Goal: Find contact information: Find contact information

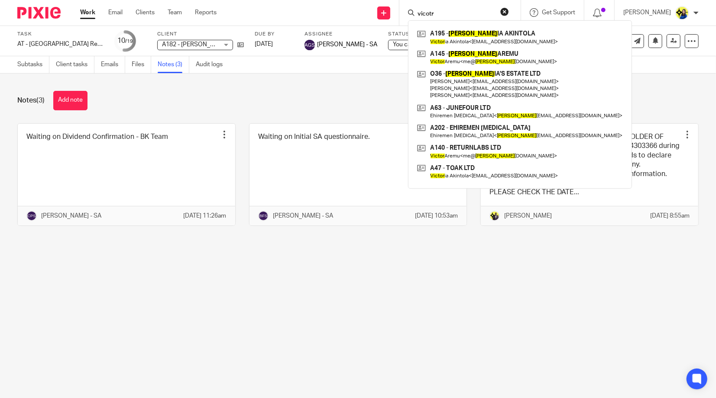
drag, startPoint x: 487, startPoint y: 13, endPoint x: 405, endPoint y: 2, distance: 82.5
click at [405, 2] on div "Send new email Create task Add client Request signature vicotr A195 - [PERSON_N…" at bounding box center [472, 13] width 486 height 26
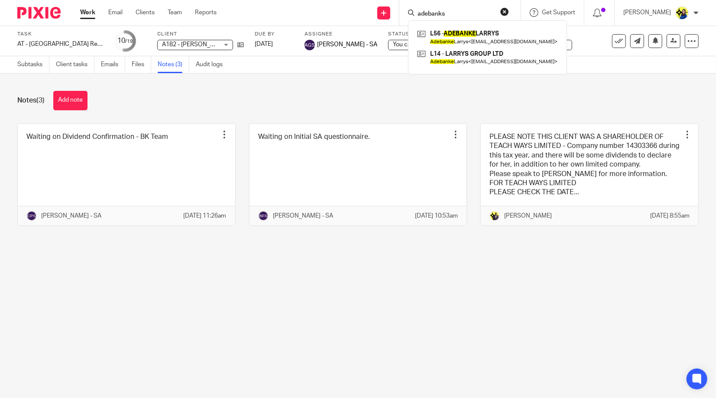
type input "adebanks"
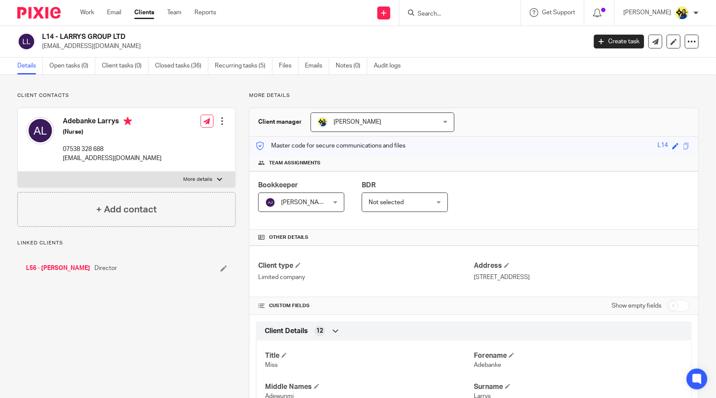
drag, startPoint x: 90, startPoint y: 81, endPoint x: 165, endPoint y: 68, distance: 76.5
click at [178, 67] on link "Closed tasks (36)" at bounding box center [181, 66] width 53 height 17
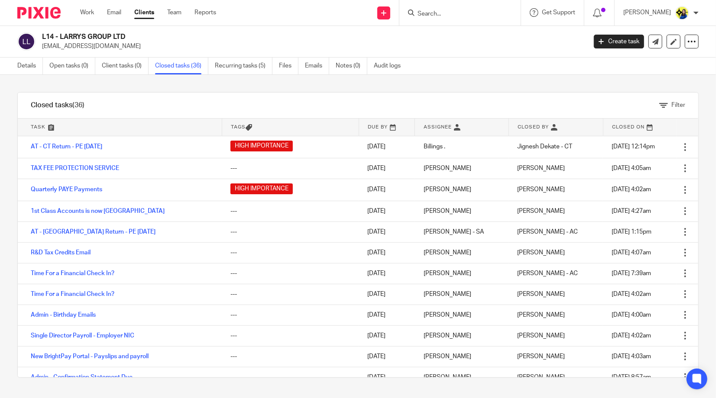
click at [158, 84] on div "Filter tasks Only show tasks matching all of these conditions 1 Task name Is Is…" at bounding box center [358, 236] width 716 height 323
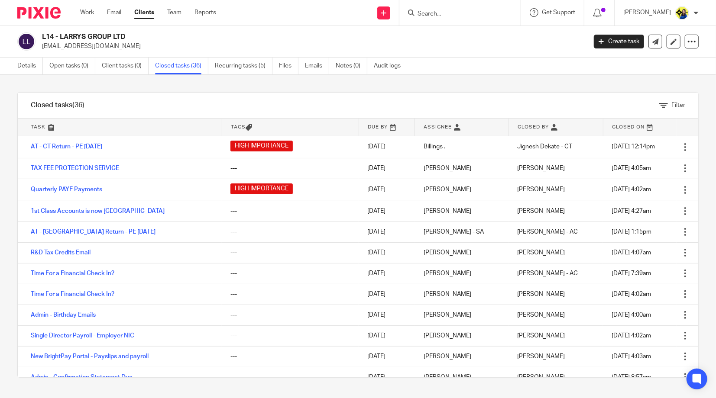
click at [158, 84] on div "Filter tasks Only show tasks matching all of these conditions 1 Task name Is Is…" at bounding box center [358, 236] width 716 height 323
click at [490, 16] on input "Search" at bounding box center [456, 14] width 78 height 8
click at [470, 16] on input "Search" at bounding box center [456, 14] width 78 height 8
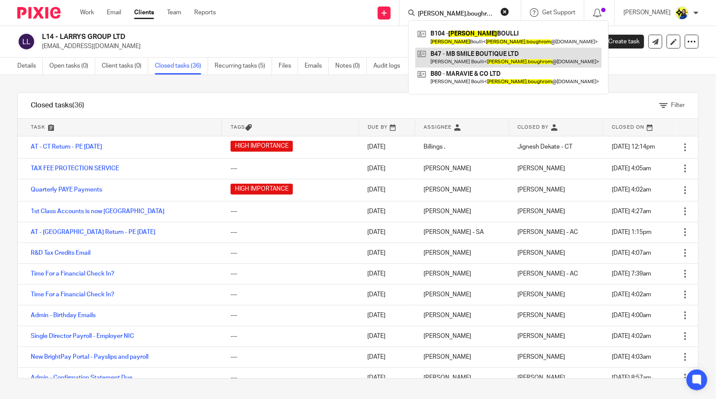
type input "maria.boughrom@"
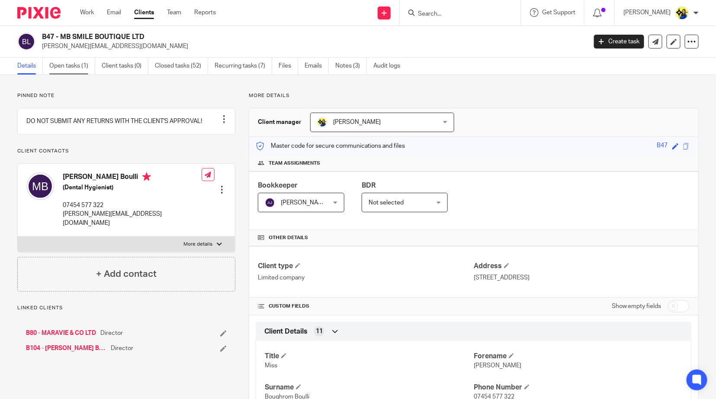
click at [63, 64] on link "Open tasks (1)" at bounding box center [72, 66] width 46 height 17
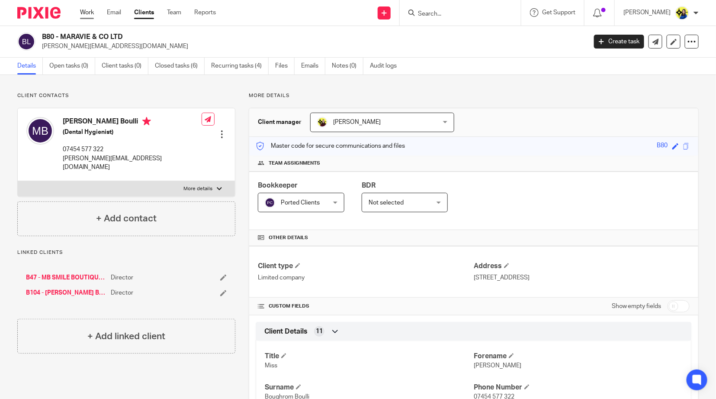
click at [89, 11] on link "Work" at bounding box center [87, 12] width 14 height 9
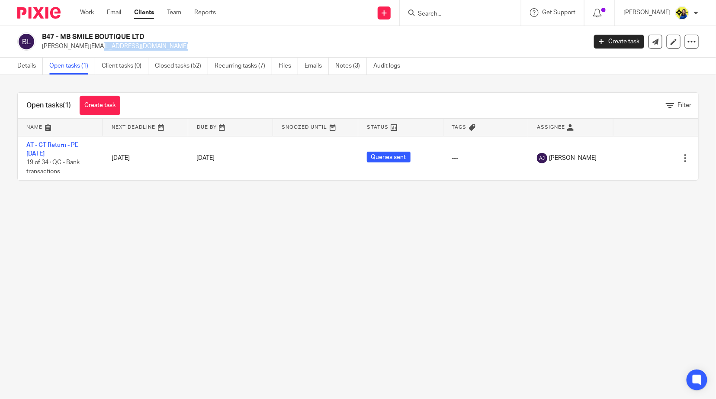
drag, startPoint x: 126, startPoint y: 47, endPoint x: 42, endPoint y: 50, distance: 83.6
click at [42, 50] on p "[PERSON_NAME][EMAIL_ADDRESS][DOMAIN_NAME]" at bounding box center [311, 46] width 539 height 9
copy p "[PERSON_NAME][EMAIL_ADDRESS][DOMAIN_NAME]"
drag, startPoint x: 87, startPoint y: 11, endPoint x: 71, endPoint y: 3, distance: 18.8
click at [87, 11] on link "Work" at bounding box center [87, 12] width 14 height 9
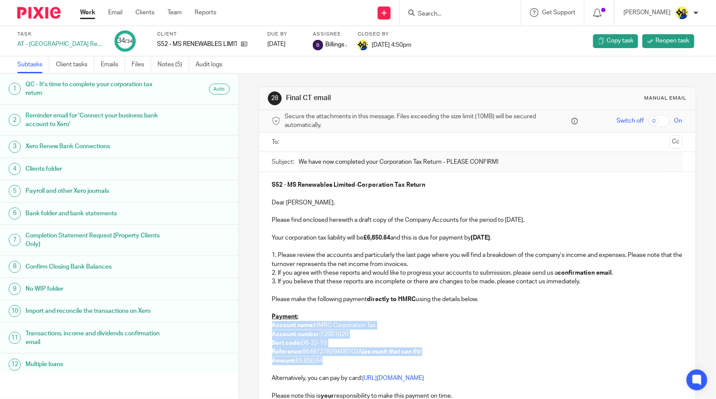
scroll to position [48, 0]
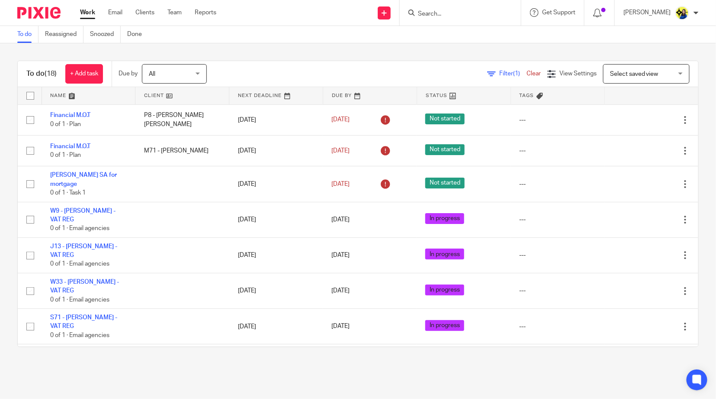
click at [489, 12] on input "Search" at bounding box center [456, 14] width 78 height 8
type input "daa"
click at [503, 32] on link at bounding box center [489, 37] width 146 height 20
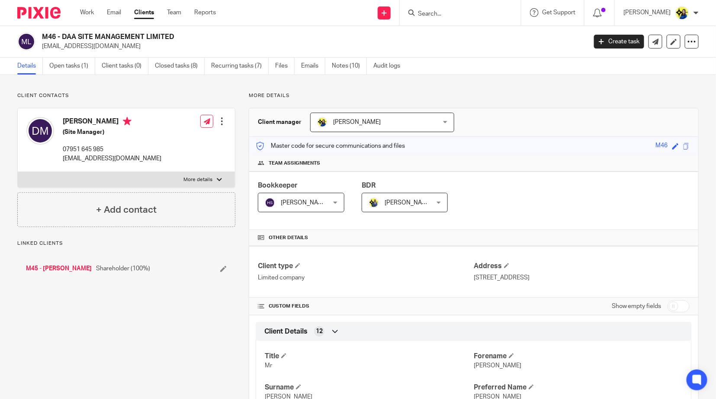
drag, startPoint x: 116, startPoint y: 46, endPoint x: 39, endPoint y: 48, distance: 77.5
click at [39, 48] on div "M46 - DAA SITE MANAGEMENT LIMITED [EMAIL_ADDRESS][DOMAIN_NAME]" at bounding box center [299, 41] width 564 height 18
copy p "[EMAIL_ADDRESS][DOMAIN_NAME]"
click at [80, 69] on link "Open tasks (1)" at bounding box center [72, 66] width 46 height 17
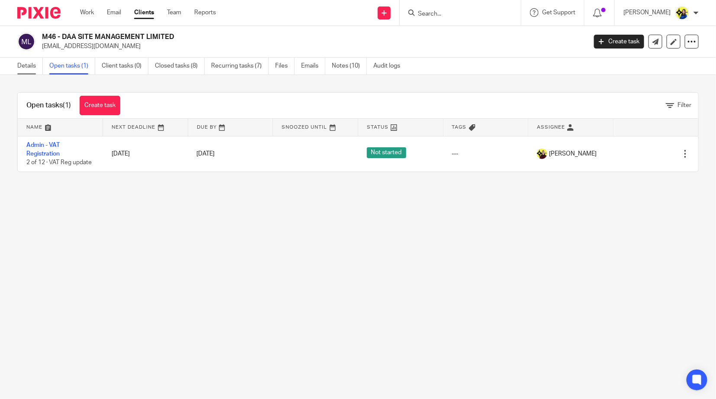
click at [27, 68] on link "Details" at bounding box center [30, 66] width 26 height 17
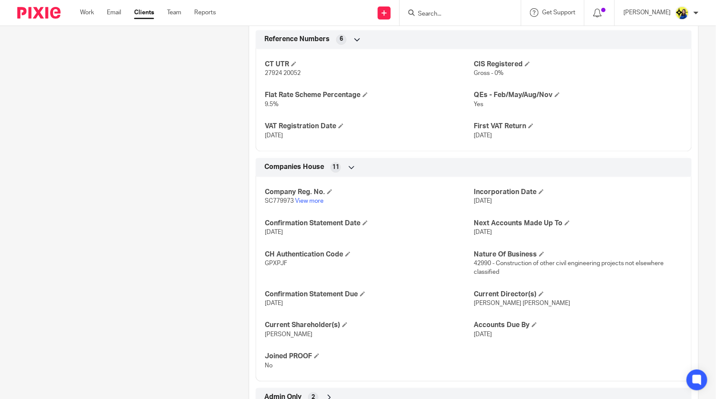
scroll to position [671, 0]
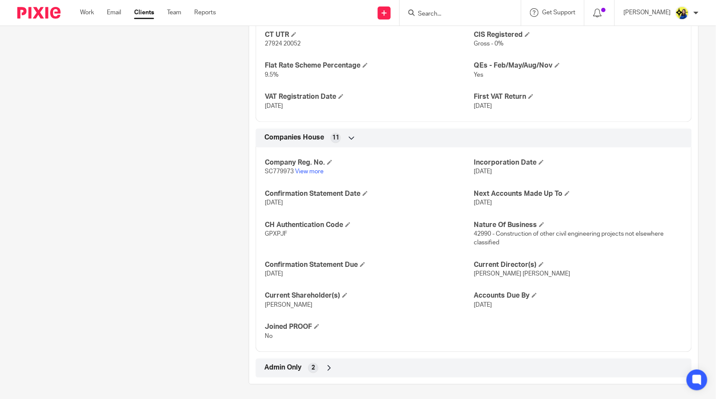
click at [290, 363] on span "Admin Only" at bounding box center [282, 367] width 37 height 9
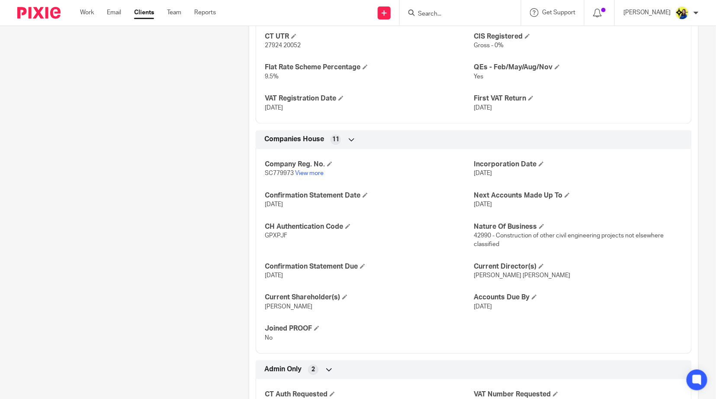
scroll to position [711, 0]
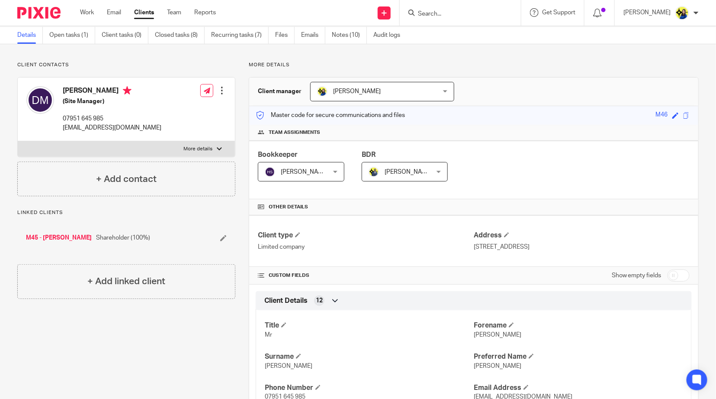
scroll to position [0, 0]
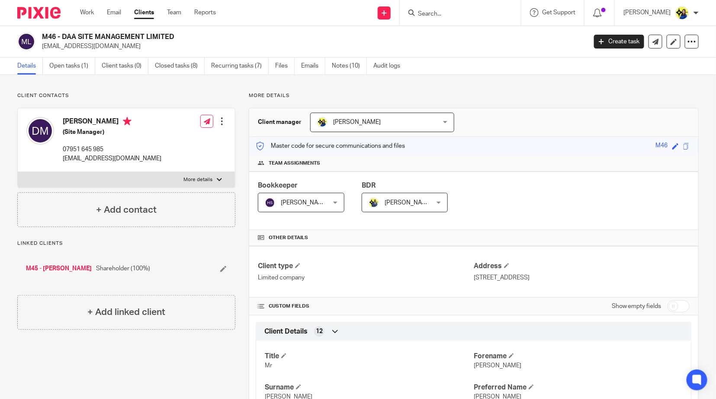
drag, startPoint x: 111, startPoint y: 45, endPoint x: 42, endPoint y: 48, distance: 69.3
click at [42, 48] on p "peasos61@hotmail.com" at bounding box center [311, 46] width 539 height 9
copy p "peasos61@hotmail.com"
drag, startPoint x: 493, startPoint y: 10, endPoint x: 289, endPoint y: 29, distance: 204.7
click at [493, 10] on input "Search" at bounding box center [456, 14] width 78 height 8
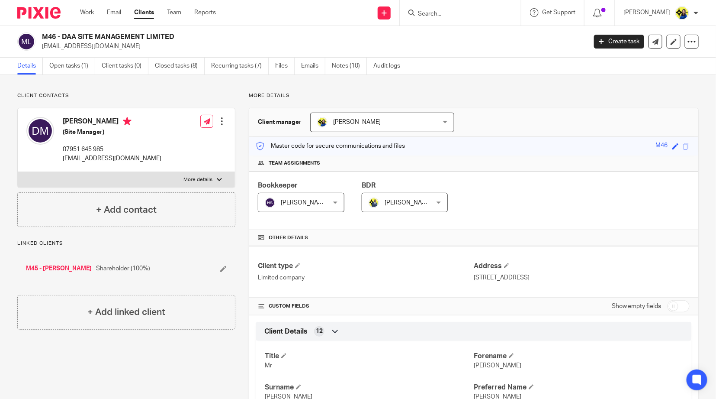
click at [488, 14] on input "Search" at bounding box center [456, 14] width 78 height 8
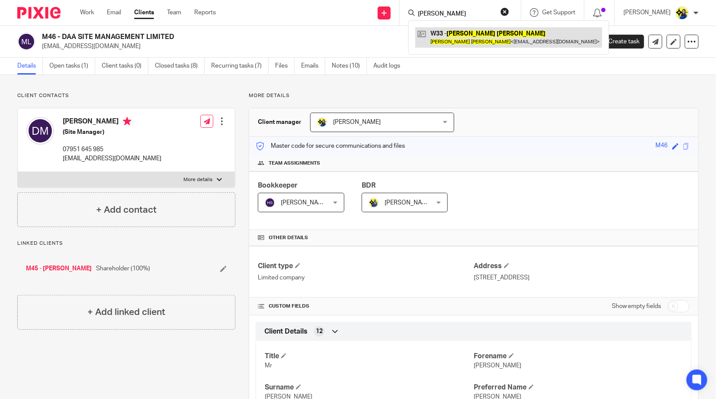
type input "thomas watts"
click at [503, 31] on link at bounding box center [509, 37] width 187 height 20
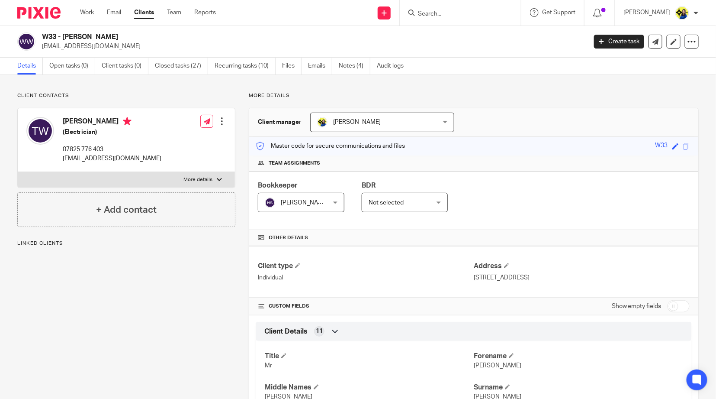
click at [85, 10] on link "Work" at bounding box center [87, 12] width 14 height 9
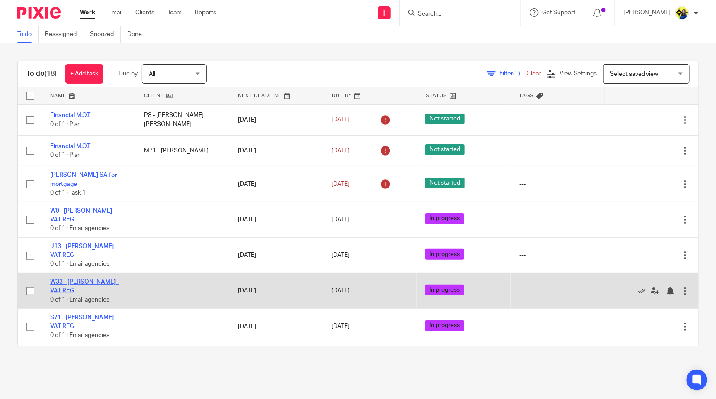
click at [99, 280] on link "W33 - [PERSON_NAME] - VAT REG" at bounding box center [84, 286] width 69 height 15
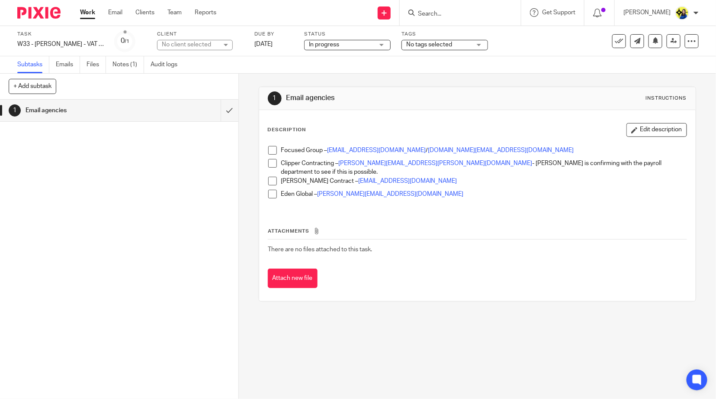
click at [123, 178] on div "1 Email agencies" at bounding box center [119, 249] width 239 height 299
drag, startPoint x: 474, startPoint y: 13, endPoint x: 473, endPoint y: 6, distance: 6.6
click at [474, 13] on input "Search" at bounding box center [456, 14] width 78 height 8
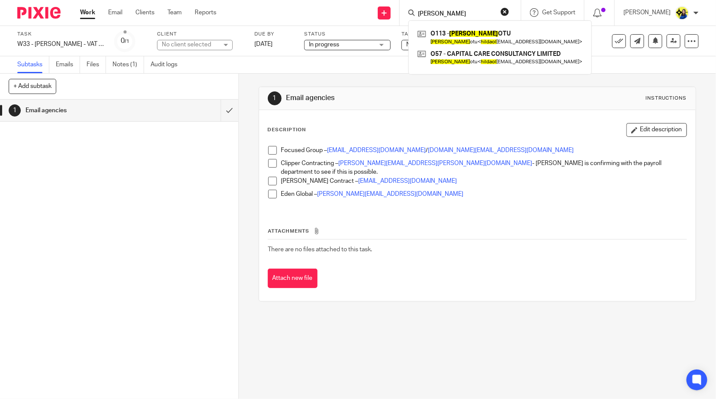
type input "hilda ol"
drag, startPoint x: 482, startPoint y: 13, endPoint x: 426, endPoint y: 15, distance: 56.7
click at [426, 15] on div "hilda ol O113 - HILDA OL OTU Hilda Ol otu < hildaol otu@gmail.com > O57 - CAPIT…" at bounding box center [460, 13] width 121 height 26
drag, startPoint x: 136, startPoint y: 172, endPoint x: 135, endPoint y: 167, distance: 5.4
click at [137, 172] on div "1 Email agencies" at bounding box center [119, 249] width 239 height 299
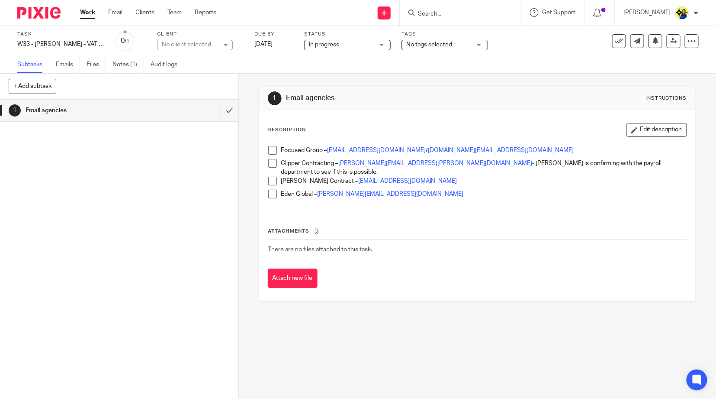
click at [90, 13] on link "Work" at bounding box center [87, 12] width 15 height 9
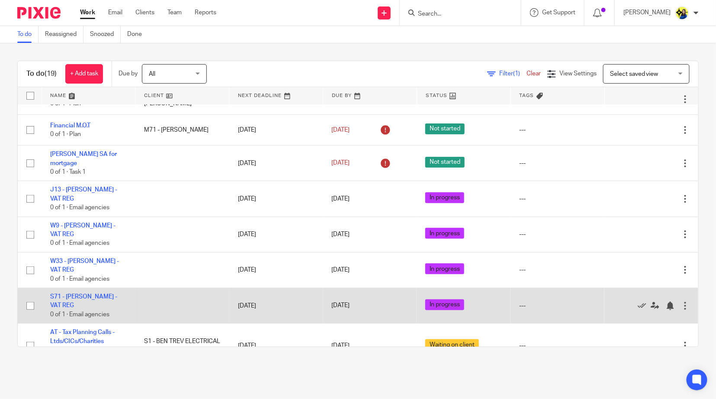
scroll to position [96, 0]
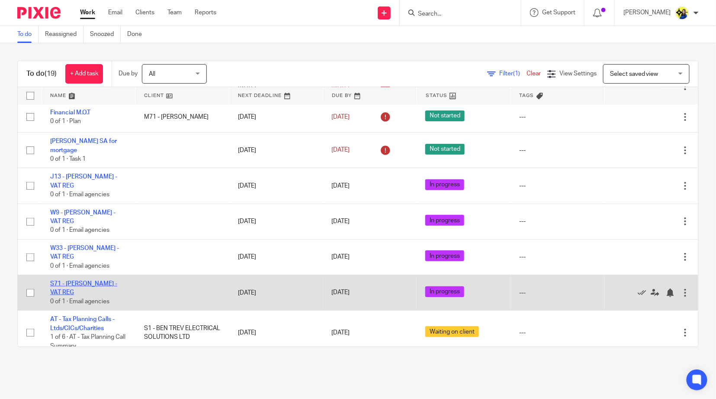
click at [116, 281] on link "S71 - [PERSON_NAME] - VAT REG" at bounding box center [83, 287] width 67 height 15
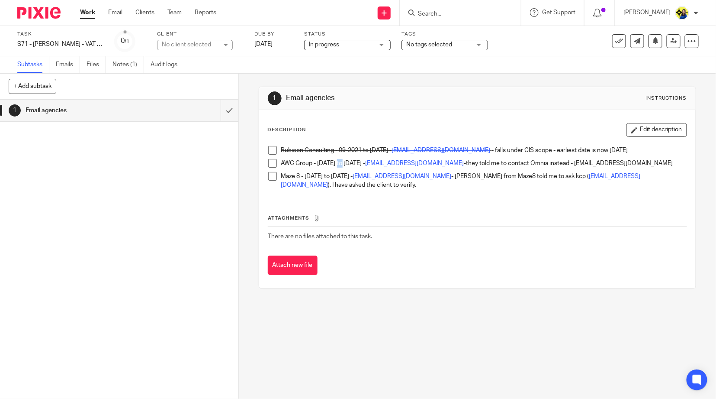
drag, startPoint x: 337, startPoint y: 163, endPoint x: 344, endPoint y: 162, distance: 6.6
click at [344, 162] on p "AWC Group - [DATE] to [DATE] - [EMAIL_ADDRESS][DOMAIN_NAME] -they told me to co…" at bounding box center [484, 163] width 406 height 9
click at [344, 162] on p "AWC Group - 22-01-2023 to 22-11-2024 - Recruitment@awcgroup.co.uk -they told me…" at bounding box center [484, 163] width 406 height 9
click at [342, 159] on p "AWC Group - 22-01-2023 to 22-11-2024 - Recruitment@awcgroup.co.uk -they told me…" at bounding box center [484, 163] width 406 height 9
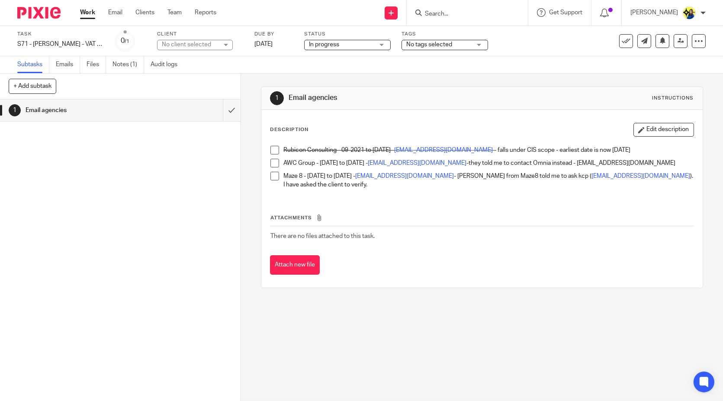
click at [484, 11] on input "Search" at bounding box center [463, 14] width 78 height 8
type input "e29"
click at [360, 333] on div "1 Email agencies Instructions Description Edit description Rubicon Consulting -…" at bounding box center [482, 238] width 482 height 328
click at [358, 335] on div "1 Email agencies Instructions Description Edit description Rubicon Consulting -…" at bounding box center [482, 238] width 482 height 328
click at [657, 129] on button "Edit description" at bounding box center [664, 130] width 61 height 14
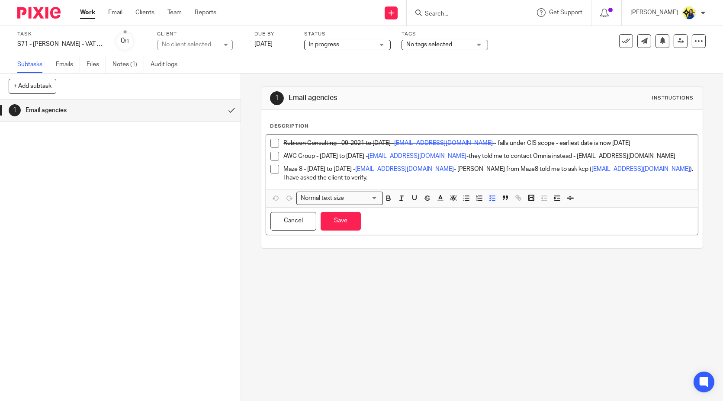
drag, startPoint x: 635, startPoint y: 160, endPoint x: 676, endPoint y: 158, distance: 40.7
click at [637, 159] on p "AWC Group - 22-01-2023 to 22-11-2024 - Recruitment@awcgroup.co.uk -they told me…" at bounding box center [489, 156] width 410 height 9
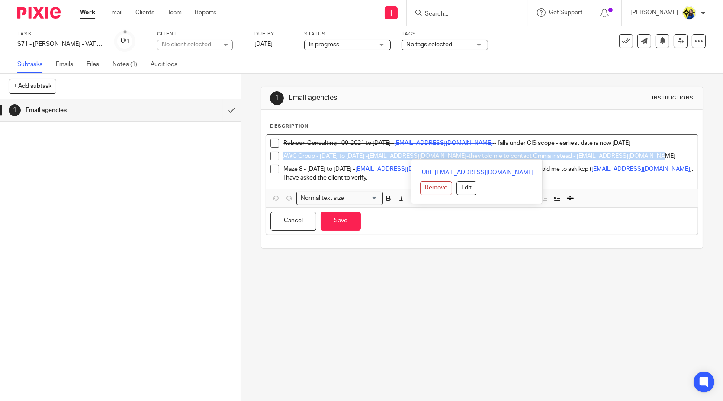
drag, startPoint x: 678, startPoint y: 157, endPoint x: 275, endPoint y: 158, distance: 403.0
click at [275, 158] on li "AWC Group - 22-01-2023 to 22-11-2024 - Recruitment@awcgroup.co.uk -they told me…" at bounding box center [482, 158] width 423 height 13
click at [593, 157] on p "AWC Group - 22-01-2023 to 22-11-2024 - Recruitment@awcgroup.co.uk -they told me…" at bounding box center [489, 156] width 410 height 9
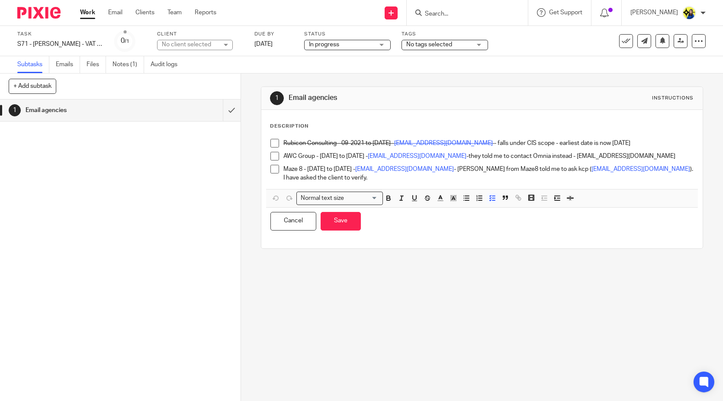
drag, startPoint x: 672, startPoint y: 155, endPoint x: 677, endPoint y: 156, distance: 4.9
click at [672, 155] on p "AWC Group - 22-01-2023 to 22-11-2024 - Recruitment@awcgroup.co.uk -they told me…" at bounding box center [489, 156] width 410 height 9
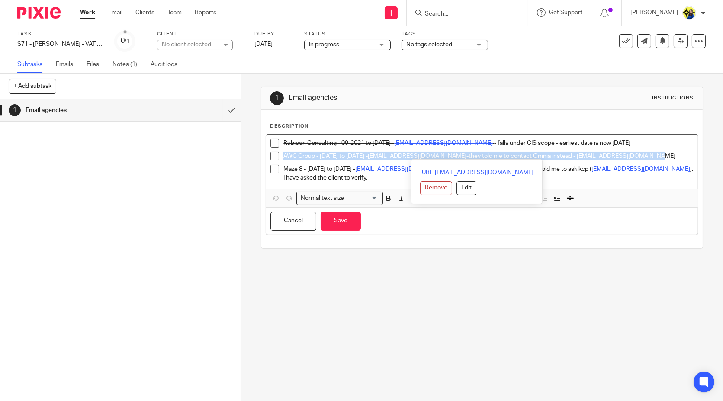
drag, startPoint x: 677, startPoint y: 156, endPoint x: 280, endPoint y: 153, distance: 397.0
click at [280, 153] on li "AWC Group - 22-01-2023 to 22-11-2024 - Recruitment@awcgroup.co.uk -they told me…" at bounding box center [482, 158] width 423 height 13
click at [313, 315] on div "1 Email agencies Instructions Description Rubicon Consulting - 09-2021 to 21-12…" at bounding box center [482, 238] width 482 height 328
drag, startPoint x: 281, startPoint y: 155, endPoint x: 679, endPoint y: 158, distance: 397.8
click at [679, 158] on p "AWC Group - 22-01-2023 to 22-11-2024 - Recruitment@awcgroup.co.uk -they told me…" at bounding box center [489, 156] width 410 height 9
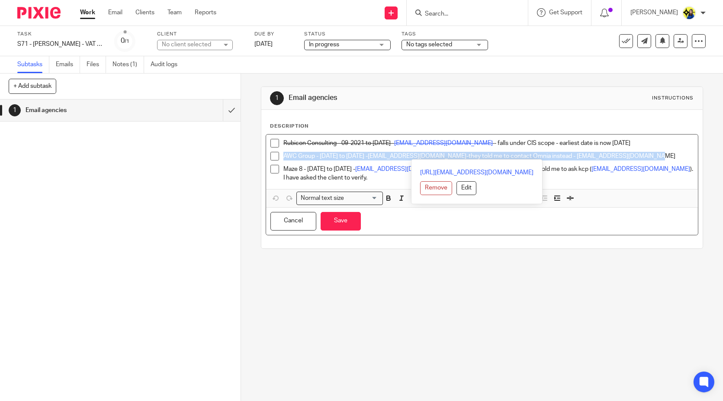
click at [394, 158] on p "AWC Group - 22-01-2023 to 22-11-2024 - Recruitment@awcgroup.co.uk -they told me…" at bounding box center [489, 156] width 410 height 9
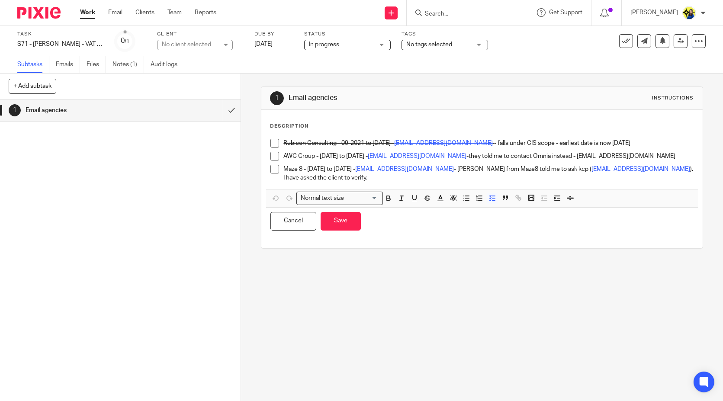
click at [410, 286] on div "1 Email agencies Instructions Description Rubicon Consulting - 09-2021 to 21-12…" at bounding box center [482, 238] width 482 height 328
click at [669, 154] on p "AWC Group - 22-01-2023 to 22-11-2024 - Recruitment@awcgroup.co.uk -they told me…" at bounding box center [489, 156] width 410 height 9
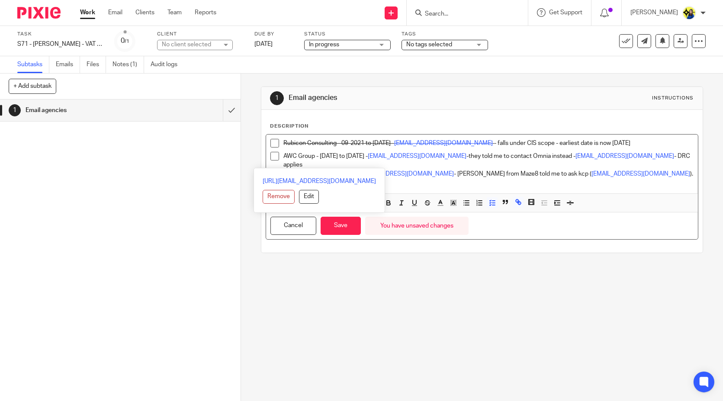
drag, startPoint x: 320, startPoint y: 163, endPoint x: 280, endPoint y: 154, distance: 40.5
click at [284, 154] on p "AWC Group - 22-01-2023 to 22-11-2024 - Recruitment@awcgroup.co.uk -they told me…" at bounding box center [489, 161] width 410 height 18
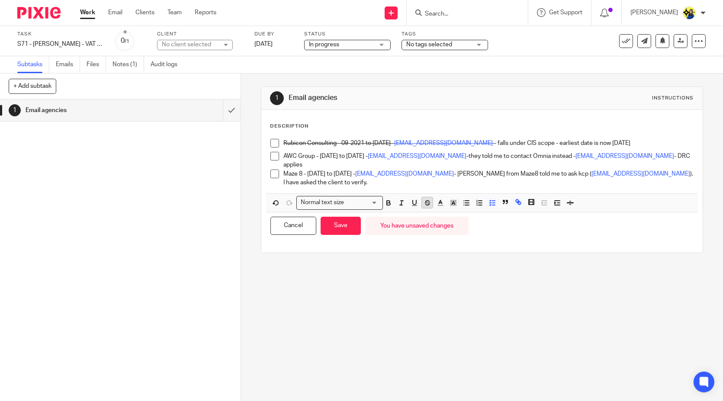
click at [424, 199] on icon "button" at bounding box center [428, 203] width 8 height 8
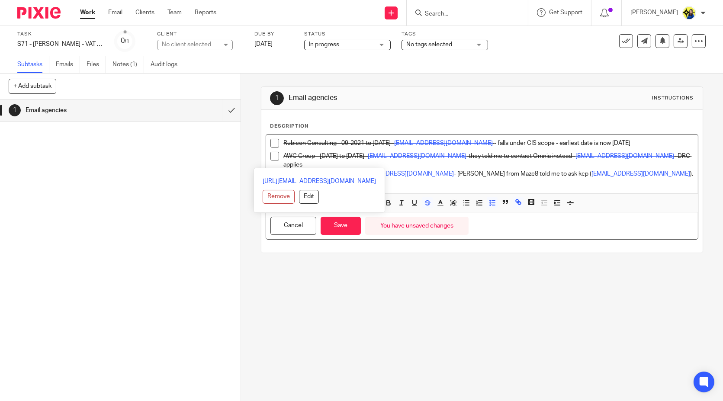
click at [403, 292] on div "1 Email agencies Instructions Description Rubicon Consulting - 09-2021 to 21-12…" at bounding box center [482, 238] width 482 height 328
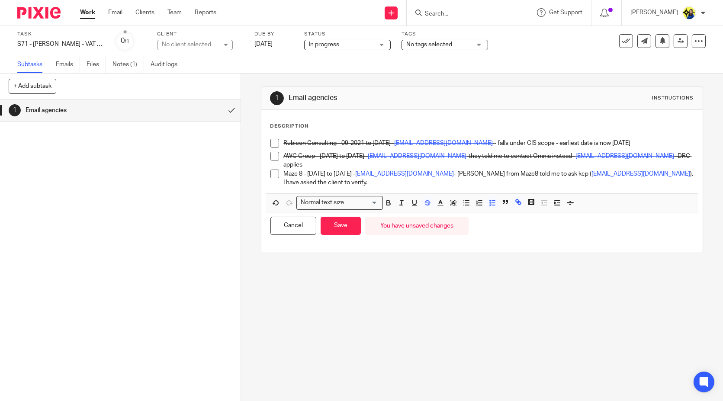
click at [476, 13] on input "Search" at bounding box center [463, 14] width 78 height 8
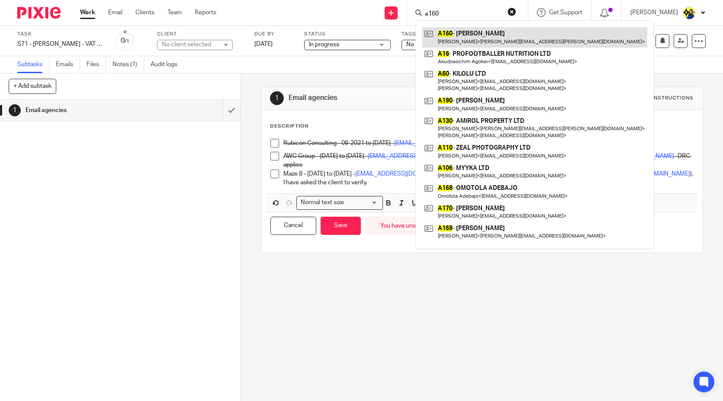
type input "a160"
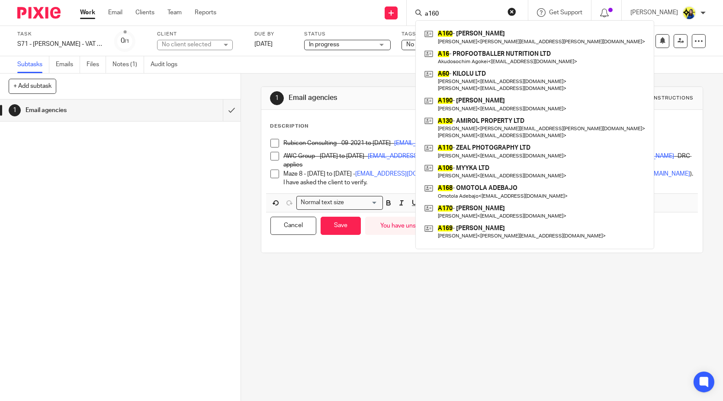
click at [87, 11] on link "Work" at bounding box center [87, 12] width 15 height 9
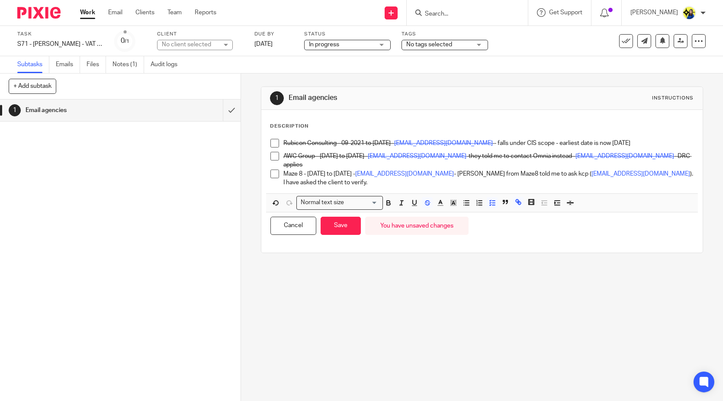
click at [412, 288] on div "1 Email agencies Instructions Description Rubicon Consulting - 09-2021 to 21-12…" at bounding box center [482, 238] width 482 height 328
click at [340, 221] on button "Save" at bounding box center [341, 226] width 40 height 19
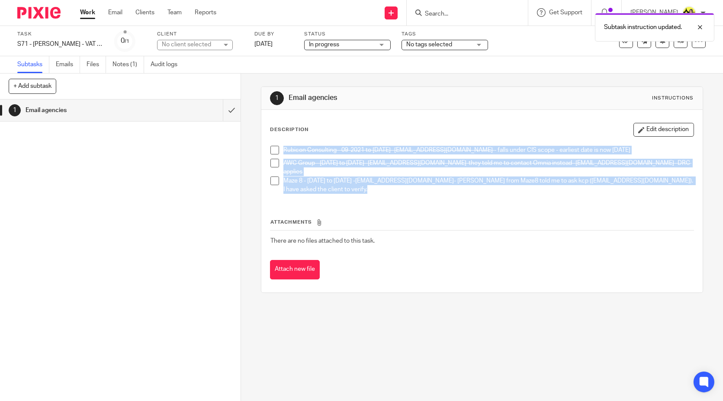
drag, startPoint x: 678, startPoint y: 180, endPoint x: 275, endPoint y: 141, distance: 404.4
click at [275, 142] on div "Rubicon Consulting - 09-2021 to 21-12-2022 - Info@rubiconconsulting.co.uk - fal…" at bounding box center [482, 171] width 432 height 59
copy ul "Rubicon Consulting - 09-2021 to 21-12-2022 - Info@rubiconconsulting.co.uk - fal…"
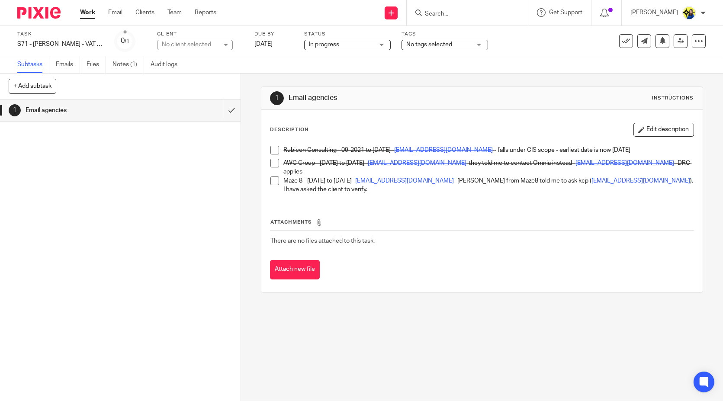
click at [491, 14] on input "Search" at bounding box center [463, 14] width 78 height 8
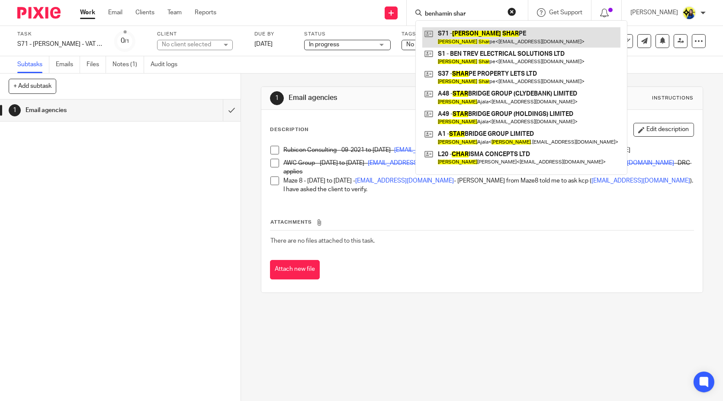
type input "benhamin shar"
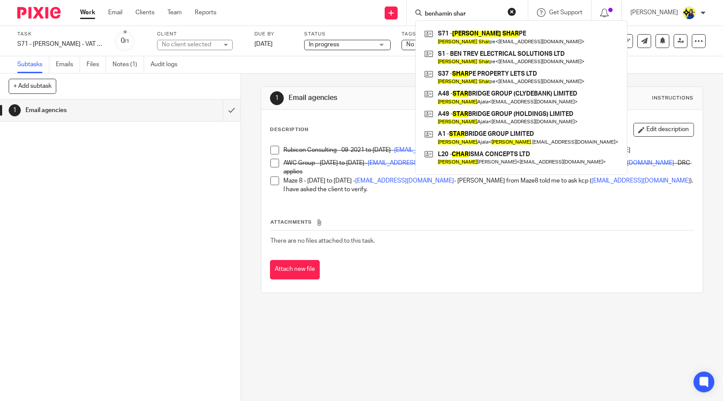
click at [243, 88] on div "1 Email agencies Instructions Description Edit description Rubicon Consulting -…" at bounding box center [482, 238] width 482 height 328
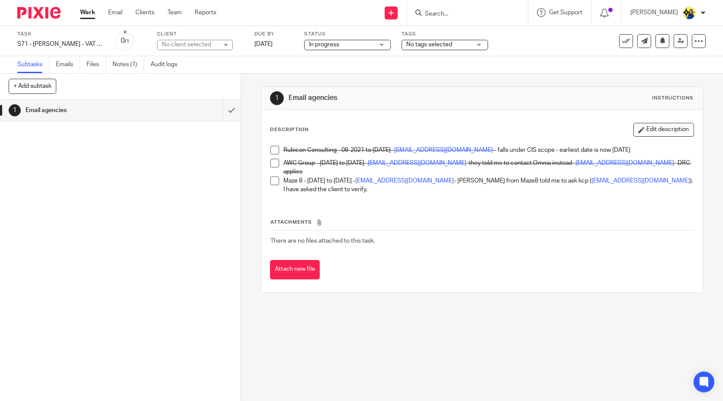
click at [243, 88] on div "1 Email agencies Instructions Description Edit description Rubicon Consulting -…" at bounding box center [482, 238] width 482 height 328
click at [475, 13] on input "Search" at bounding box center [463, 14] width 78 height 8
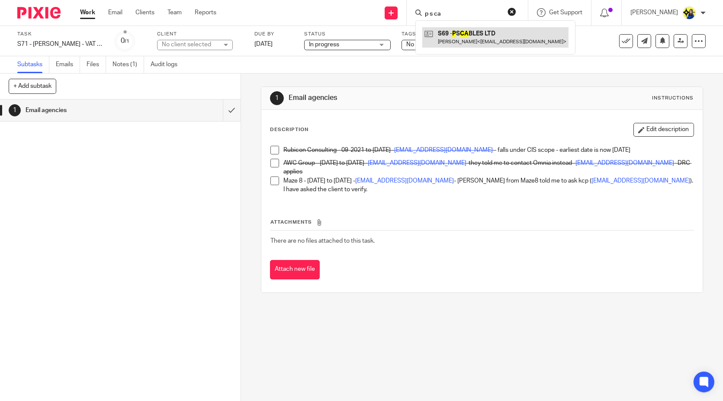
type input "p s ca"
click at [490, 36] on link at bounding box center [495, 37] width 146 height 20
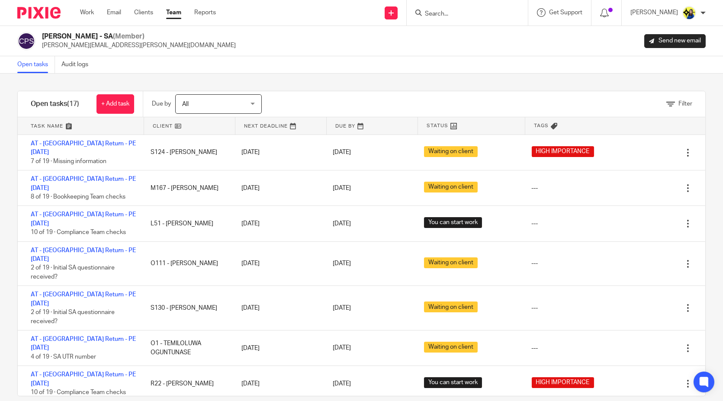
click at [679, 105] on span "Filter" at bounding box center [686, 104] width 14 height 6
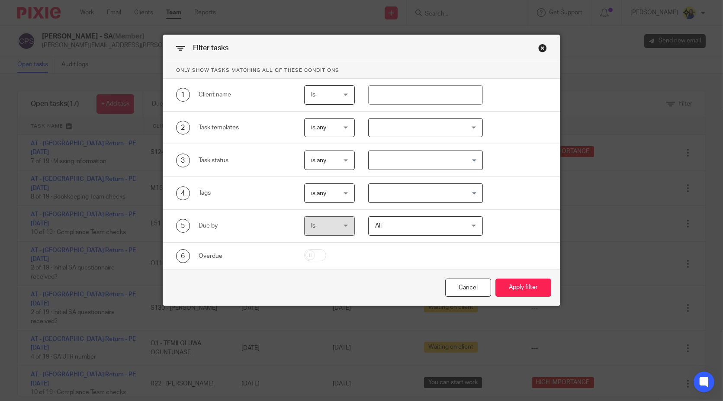
click at [455, 188] on input "Search for option" at bounding box center [424, 193] width 108 height 15
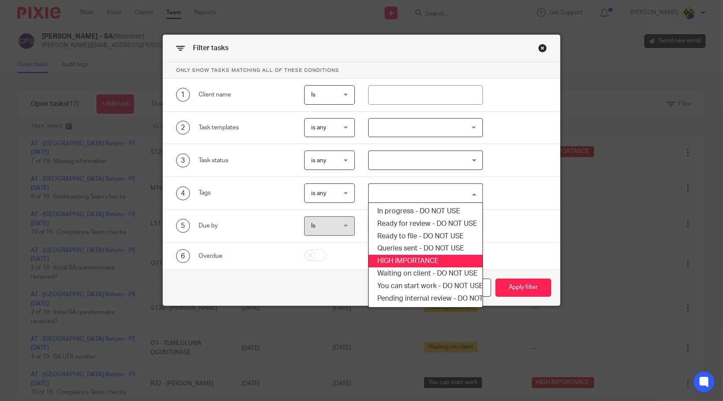
click at [436, 263] on li "HIGH IMPORTANCE" at bounding box center [426, 261] width 114 height 13
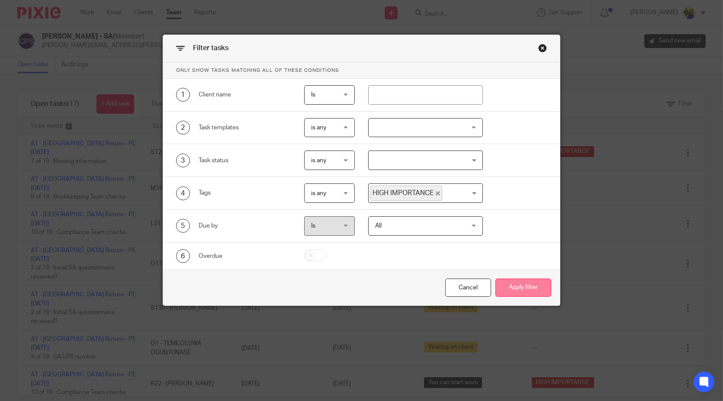
click at [526, 289] on button "Apply filter" at bounding box center [524, 288] width 56 height 19
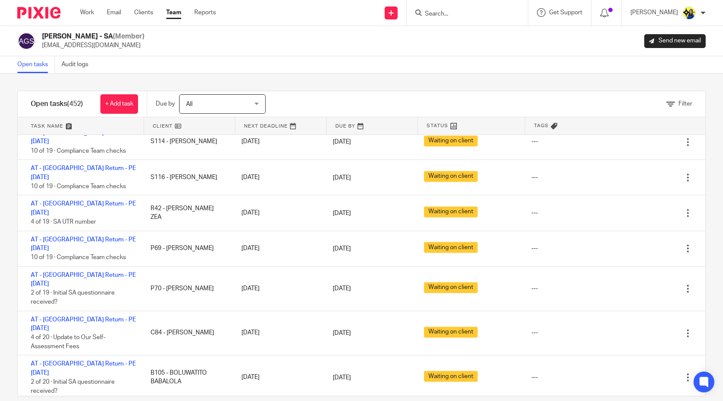
scroll to position [3703, 0]
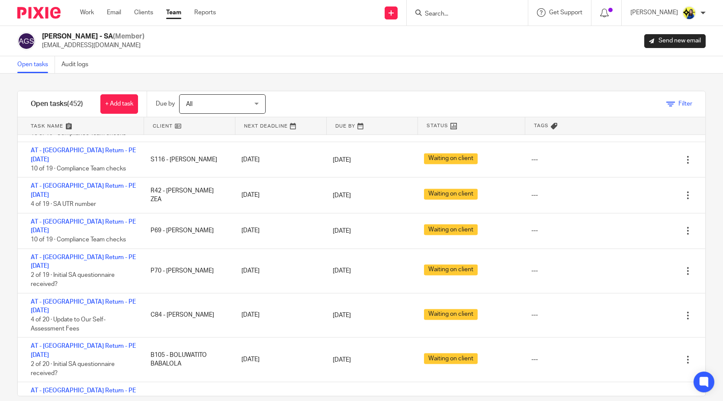
click at [679, 103] on span "Filter" at bounding box center [686, 104] width 14 height 6
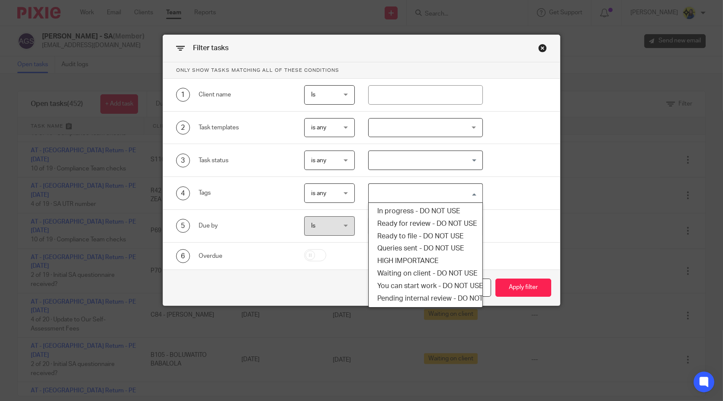
click at [452, 196] on input "Search for option" at bounding box center [424, 193] width 108 height 15
click at [440, 260] on li "HIGH IMPORTANCE" at bounding box center [426, 261] width 114 height 13
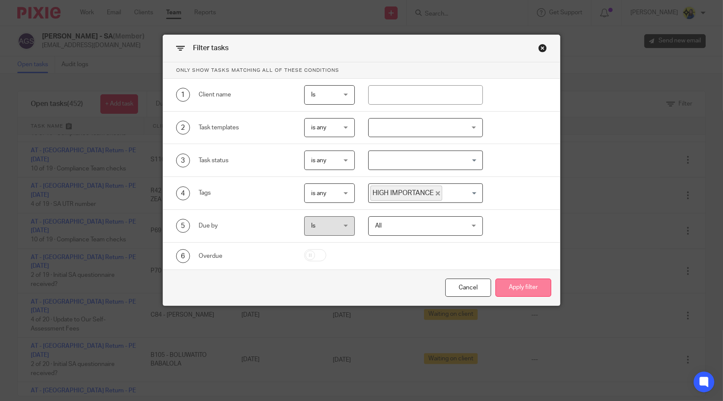
click at [530, 285] on button "Apply filter" at bounding box center [524, 288] width 56 height 19
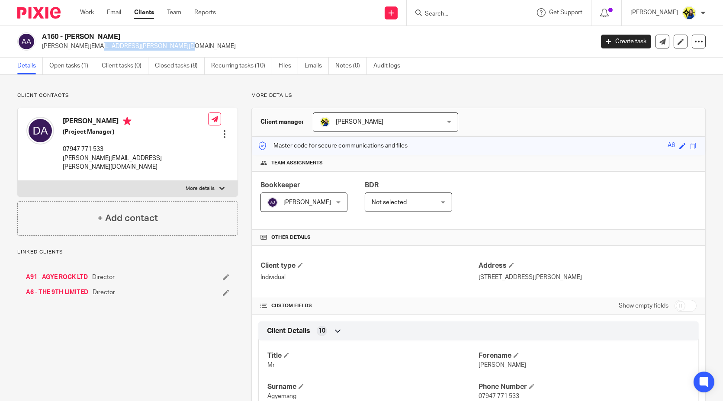
drag, startPoint x: 42, startPoint y: 45, endPoint x: 139, endPoint y: 48, distance: 97.5
click at [139, 48] on div "A160 - [PERSON_NAME] [PERSON_NAME][EMAIL_ADDRESS][PERSON_NAME][DOMAIN_NAME]" at bounding box center [302, 41] width 571 height 18
copy p "[PERSON_NAME][EMAIL_ADDRESS][PERSON_NAME][DOMAIN_NAME]"
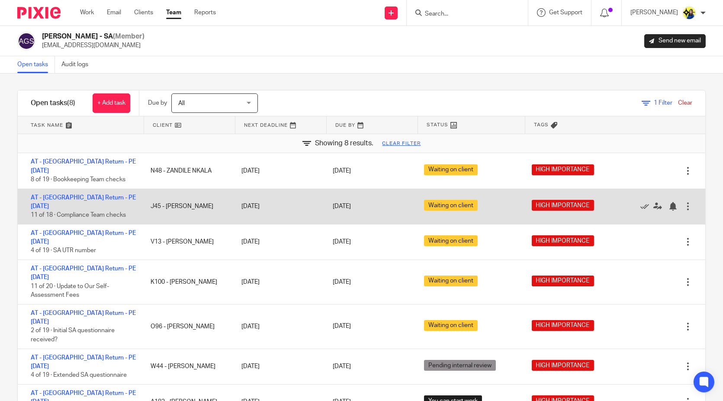
scroll to position [1, 0]
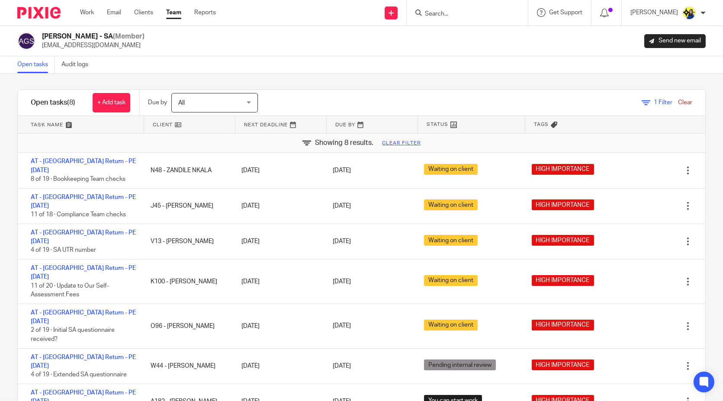
click at [328, 81] on div "Filter tasks Only show tasks matching all of these conditions 1 Client name Is …" at bounding box center [361, 238] width 723 height 328
click at [326, 84] on div "Filter tasks Only show tasks matching all of these conditions 1 Client name Is …" at bounding box center [361, 238] width 723 height 328
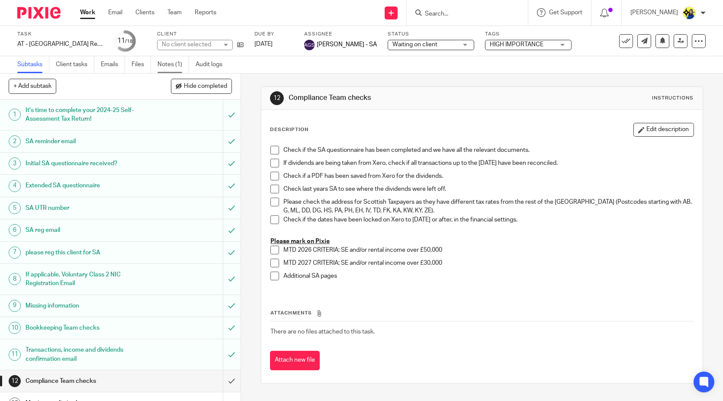
click at [167, 66] on link "Notes (1)" at bounding box center [174, 64] width 32 height 17
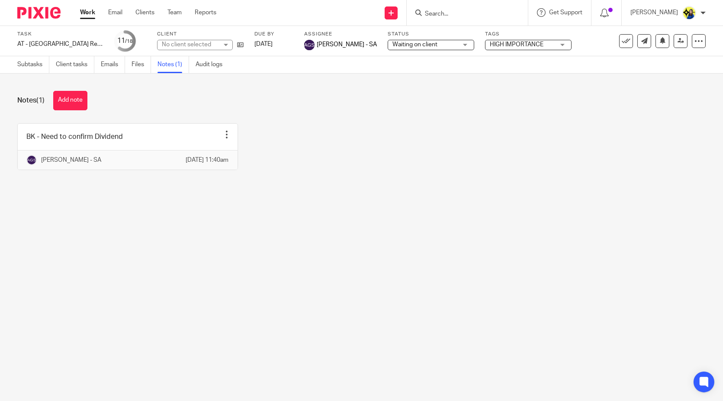
click at [148, 104] on div "Notes (1) Add note" at bounding box center [361, 100] width 689 height 19
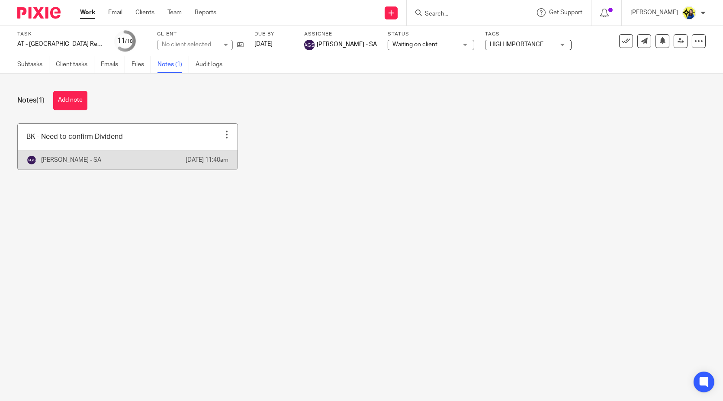
drag, startPoint x: 288, startPoint y: 149, endPoint x: 73, endPoint y: 137, distance: 215.9
click at [288, 150] on div "BK - Need to confirm Dividend Edit note Delete note [PERSON_NAME] - [DATE] 11:4…" at bounding box center [355, 153] width 702 height 60
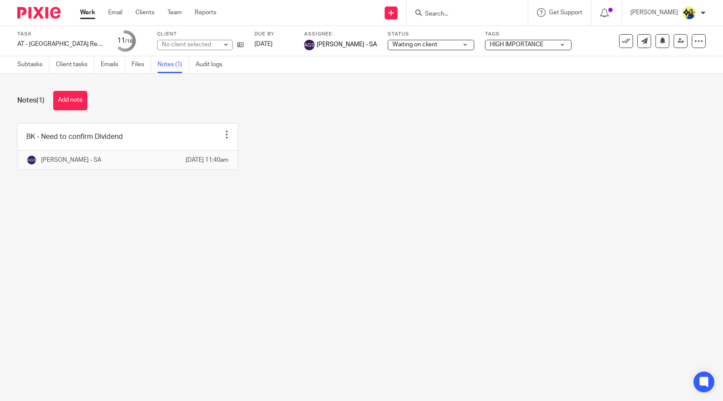
click at [346, 134] on div "BK - Need to confirm Dividend Edit note Delete note [PERSON_NAME] - [DATE] 11:4…" at bounding box center [355, 153] width 702 height 60
click at [345, 138] on div "BK - Need to confirm Dividend Edit note Delete note [PERSON_NAME] - [DATE] 11:4…" at bounding box center [355, 153] width 702 height 60
click at [345, 138] on div "BK - Need to confirm Dividend Edit note Delete note Anjali Gamit - SA 21 Aug 20…" at bounding box center [355, 153] width 702 height 60
click at [344, 139] on div "BK - Need to confirm Dividend Edit note Delete note Anjali Gamit - SA 21 Aug 20…" at bounding box center [355, 153] width 702 height 60
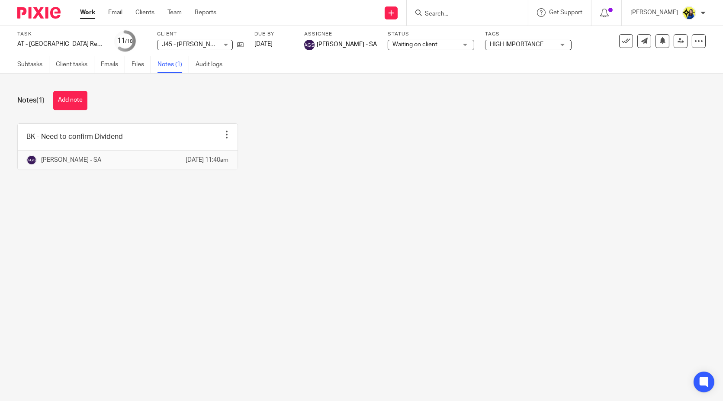
drag, startPoint x: 456, startPoint y: 143, endPoint x: 417, endPoint y: 70, distance: 83.5
click at [456, 142] on div "BK - Need to confirm Dividend Edit note Delete note Anjali Gamit - SA 21 Aug 20…" at bounding box center [355, 153] width 702 height 60
click at [410, 48] on span "Waiting on client" at bounding box center [425, 44] width 65 height 9
click at [331, 117] on div "Notes (1) Add note BK - Need to confirm Dividend Edit note Delete note Anjali G…" at bounding box center [361, 137] width 723 height 127
click at [375, 144] on div "BK - Need to confirm Dividend Edit note Delete note Anjali Gamit - SA 21 Aug 20…" at bounding box center [355, 153] width 702 height 60
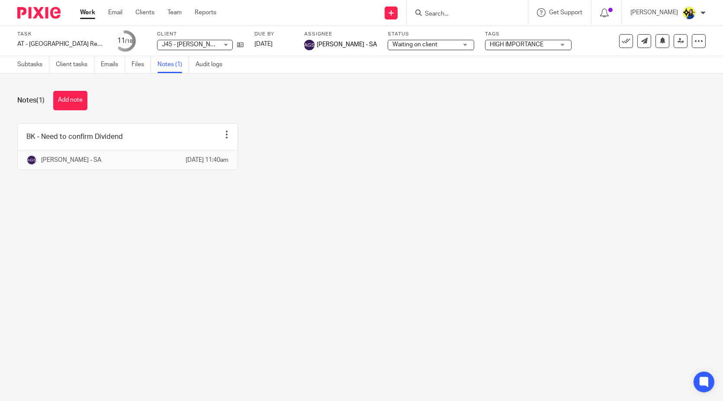
click at [325, 132] on div "BK - Need to confirm Dividend Edit note Delete note Anjali Gamit - SA 21 Aug 20…" at bounding box center [355, 153] width 702 height 60
click at [400, 148] on div "BK - Need to confirm Dividend Edit note Delete note Anjali Gamit - SA 21 Aug 20…" at bounding box center [355, 153] width 702 height 60
drag, startPoint x: 394, startPoint y: 161, endPoint x: 398, endPoint y: 242, distance: 81.0
click at [394, 161] on div "BK - Need to confirm Dividend Edit note Delete note Anjali Gamit - SA 21 Aug 20…" at bounding box center [355, 153] width 702 height 60
click at [425, 331] on main "Task AT - SA Return - PE 05-04-2025 Save AT - SA Return - PE 05-04-2025 11 /18 …" at bounding box center [361, 200] width 723 height 401
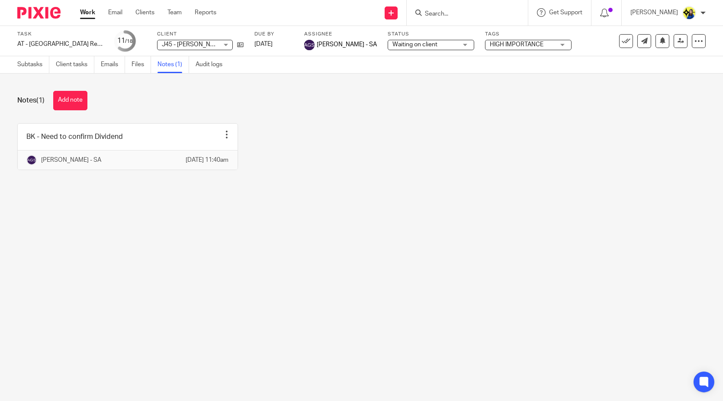
drag, startPoint x: 392, startPoint y: 194, endPoint x: 330, endPoint y: 5, distance: 198.5
click at [391, 183] on div "BK - Need to confirm Dividend Edit note Delete note Anjali Gamit - SA 21 Aug 20…" at bounding box center [355, 153] width 702 height 60
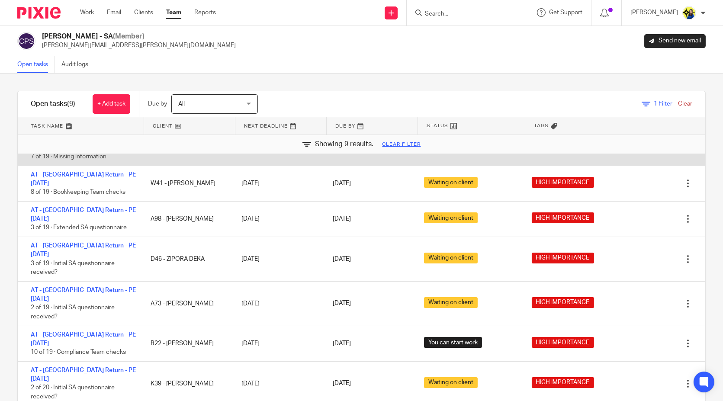
scroll to position [31, 0]
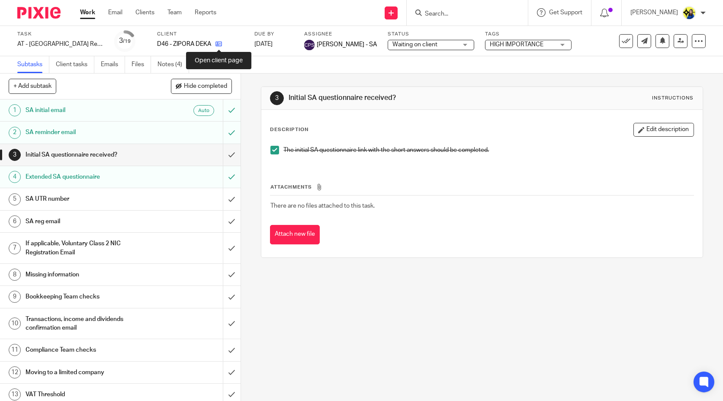
click at [216, 41] on icon at bounding box center [219, 44] width 6 height 6
click at [239, 46] on icon at bounding box center [240, 45] width 6 height 6
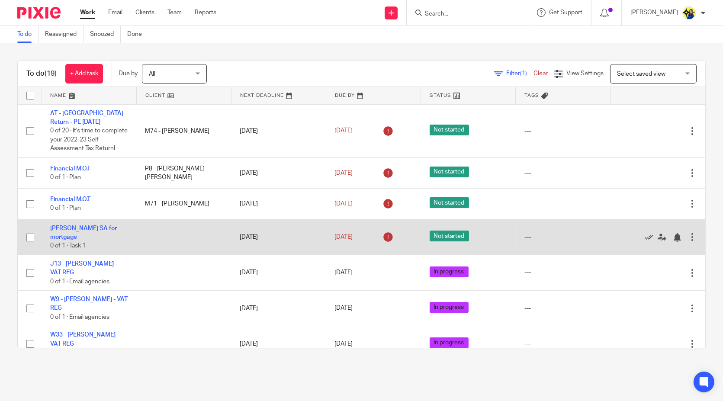
scroll to position [48, 0]
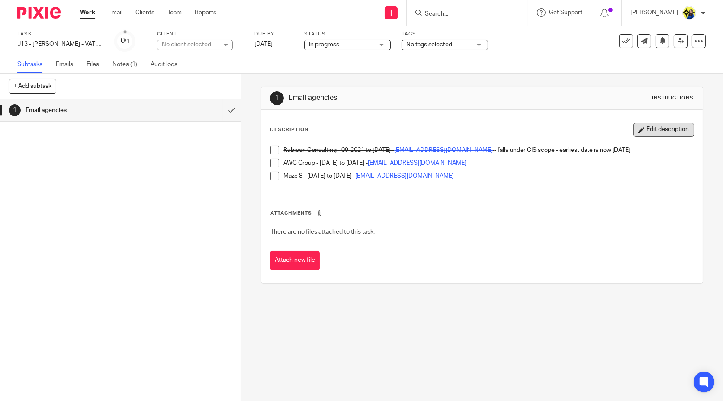
click at [664, 127] on button "Edit description" at bounding box center [664, 130] width 61 height 14
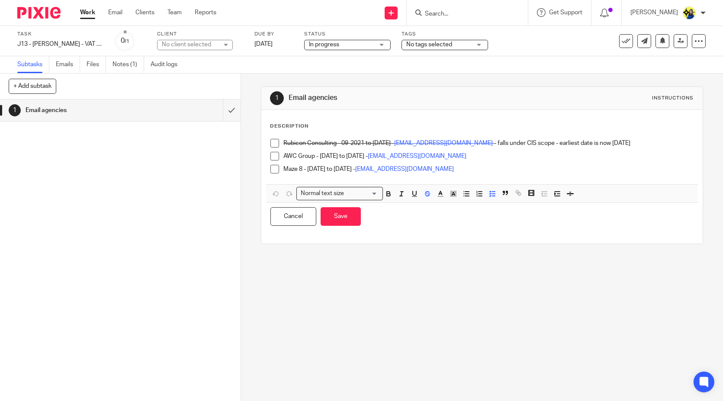
click at [471, 167] on p "Maze 8 - 10-04-2024 to 27-12-2025 - Finance@maze8.co.uk" at bounding box center [489, 169] width 410 height 9
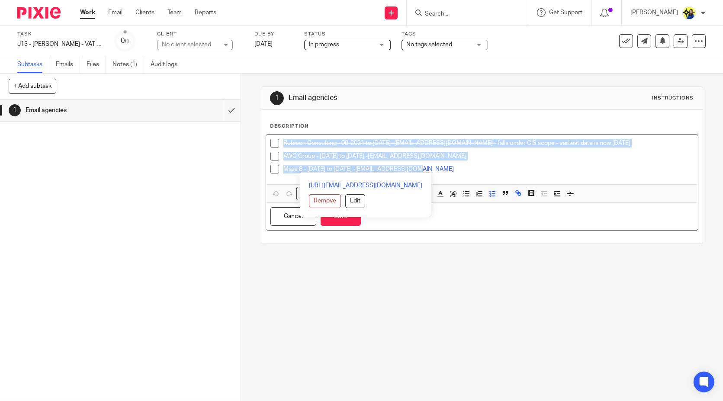
drag, startPoint x: 472, startPoint y: 169, endPoint x: 248, endPoint y: 115, distance: 230.1
click at [248, 115] on div "1 Email agencies Instructions Description Rubicon Consulting - 09-2021 to 21-12…" at bounding box center [482, 238] width 482 height 328
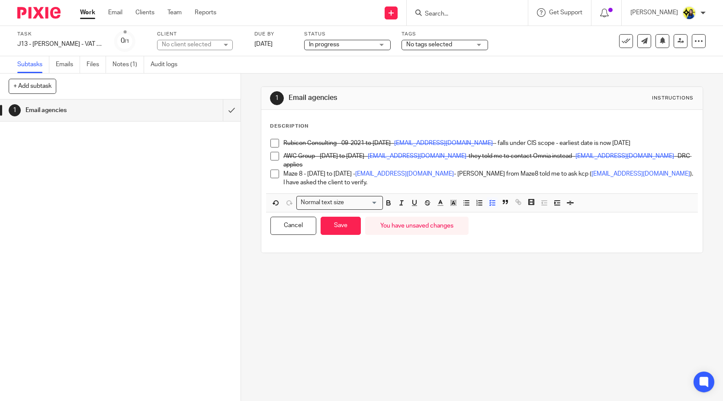
click at [375, 330] on div "1 Email agencies Instructions Description Rubicon Consulting - 09-2021 to 21-12…" at bounding box center [482, 238] width 482 height 328
click at [338, 226] on button "Save" at bounding box center [341, 226] width 40 height 19
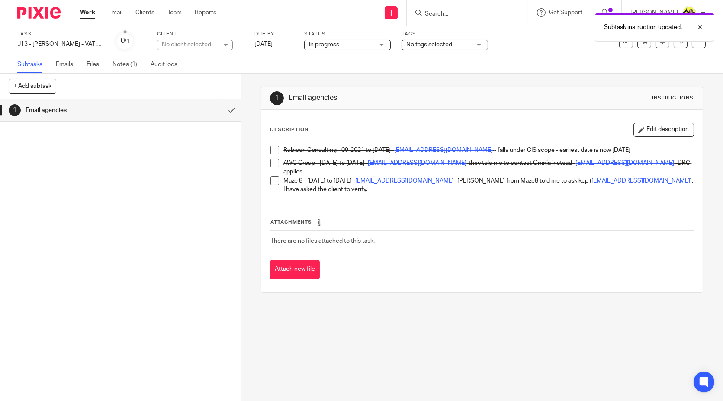
click at [338, 302] on div "1 Email agencies Instructions Description Edit description Rubicon Consulting -…" at bounding box center [482, 238] width 482 height 328
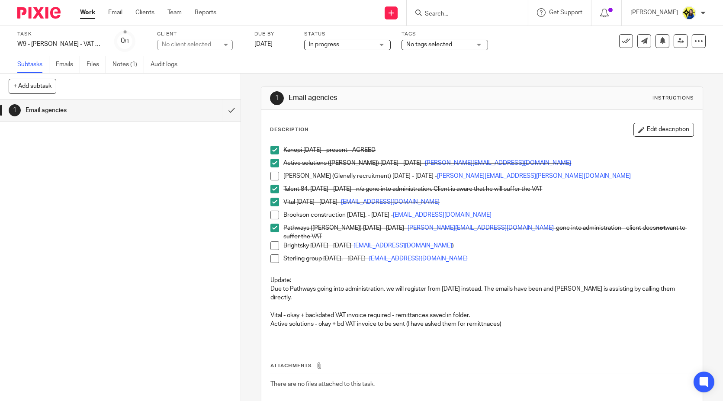
click at [476, 12] on input "Search" at bounding box center [463, 14] width 78 height 8
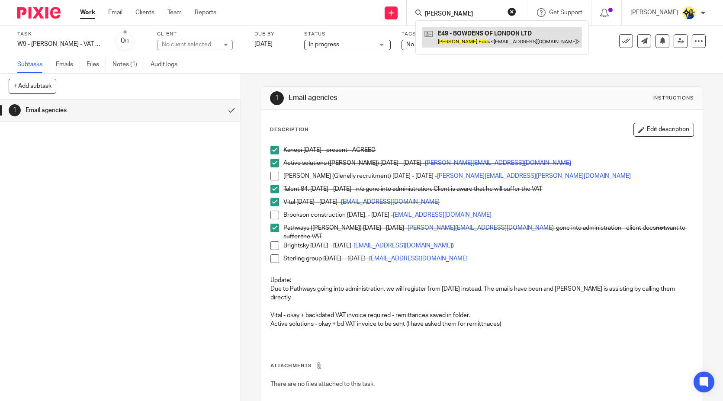
type input "martin edd"
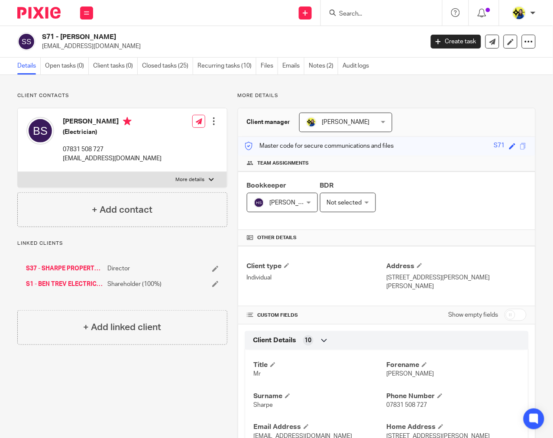
click at [392, 13] on input "Search" at bounding box center [377, 14] width 78 height 8
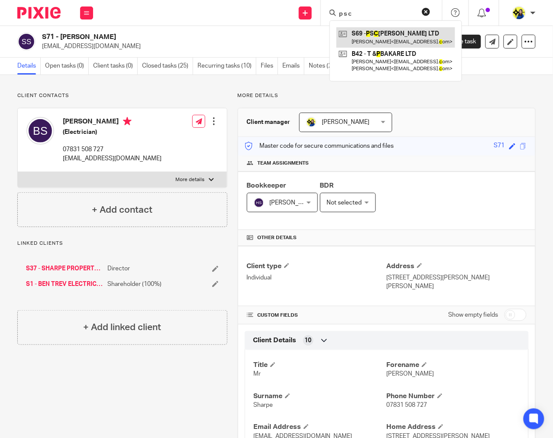
type input "p s c"
click at [399, 37] on link at bounding box center [395, 37] width 119 height 20
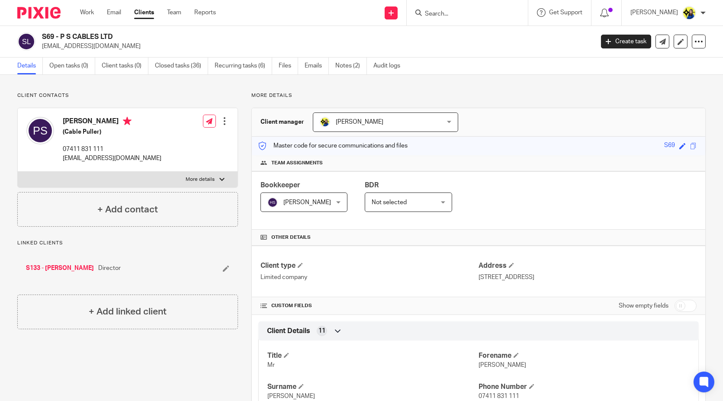
drag, startPoint x: 193, startPoint y: 362, endPoint x: 208, endPoint y: 363, distance: 15.2
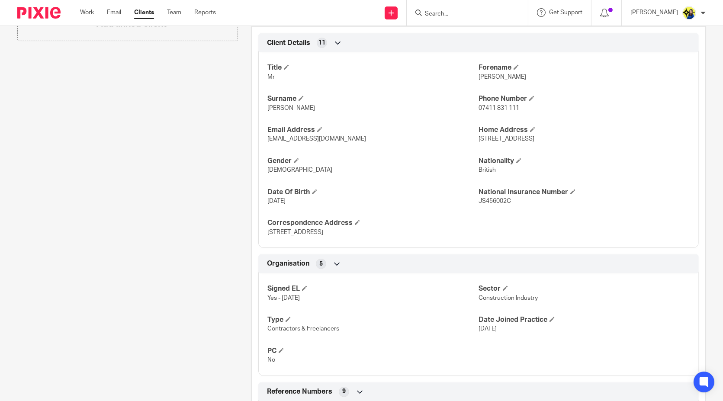
click at [161, 331] on div "Client contacts [PERSON_NAME] (Cable Puller) 07411 831 111 [EMAIL_ADDRESS][DOMA…" at bounding box center [121, 324] width 234 height 1041
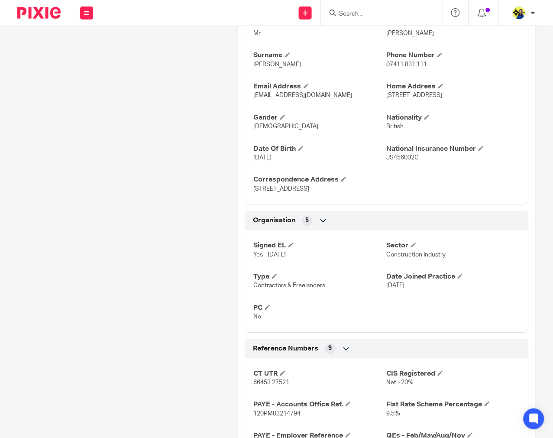
scroll to position [336, 0]
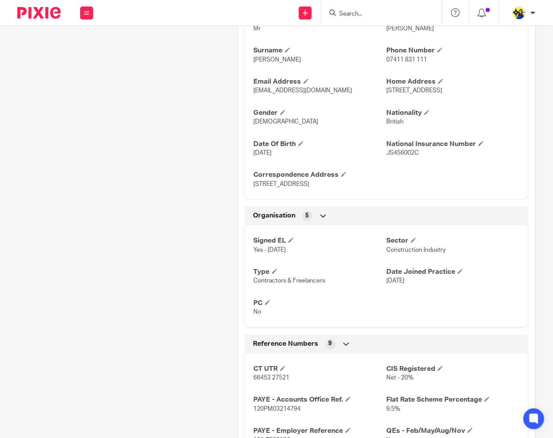
drag, startPoint x: 140, startPoint y: 217, endPoint x: 165, endPoint y: 207, distance: 27.6
click at [141, 217] on div "Client contacts [PERSON_NAME] (Cable Puller) 07411 831 111 [EMAIL_ADDRESS][DOMA…" at bounding box center [117, 281] width 220 height 1050
click at [179, 180] on div "Client contacts Paul Sewell (Cable Puller) 07411 831 111 paulsewell1977@gmail.c…" at bounding box center [117, 281] width 220 height 1050
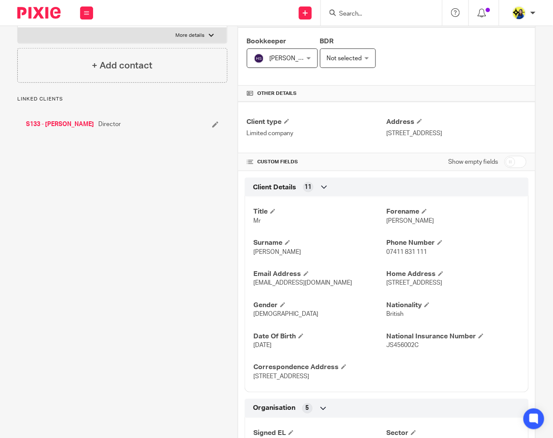
drag, startPoint x: 172, startPoint y: 127, endPoint x: 159, endPoint y: 238, distance: 112.0
click at [172, 127] on div "S133 - PAUL SEWELL Director" at bounding box center [103, 124] width 154 height 9
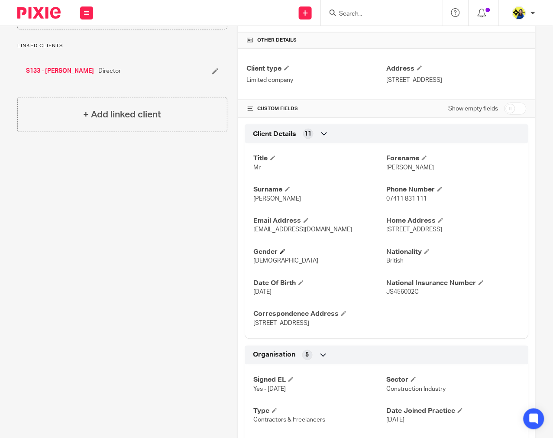
scroll to position [336, 0]
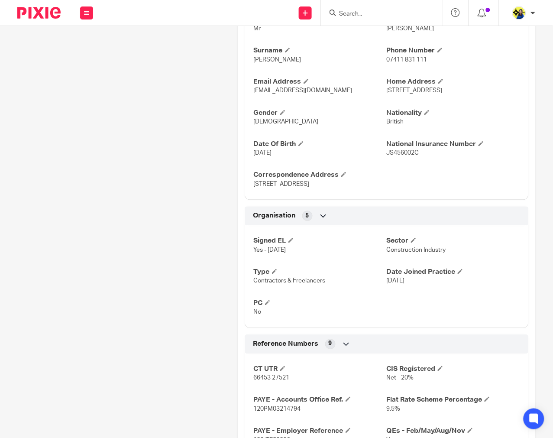
click at [215, 178] on div "Client contacts Paul Sewell (Cable Puller) 07411 831 111 paulsewell1977@gmail.c…" at bounding box center [117, 281] width 220 height 1050
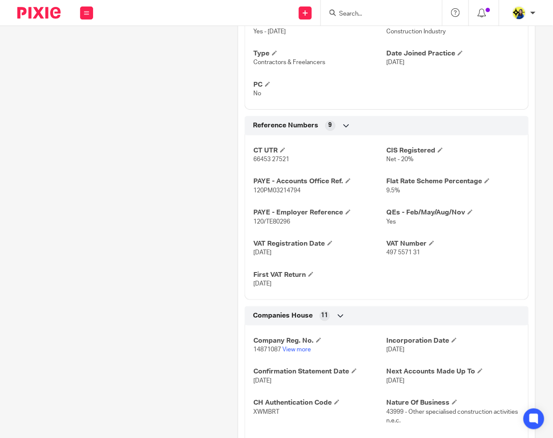
scroll to position [577, 0]
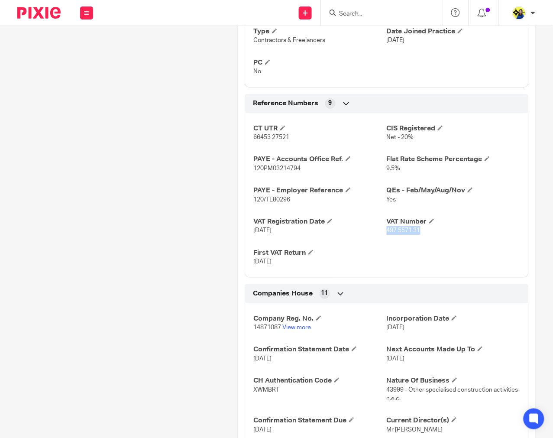
drag, startPoint x: 414, startPoint y: 232, endPoint x: 381, endPoint y: 232, distance: 32.5
click at [387, 232] on span "497 5571 31" at bounding box center [404, 230] width 34 height 6
copy span "497 5571 31"
click at [141, 133] on div "Client contacts Paul Sewell (Cable Puller) 07411 831 111 paulsewell1977@gmail.c…" at bounding box center [117, 40] width 220 height 1050
drag, startPoint x: 195, startPoint y: 204, endPoint x: 224, endPoint y: 272, distance: 73.9
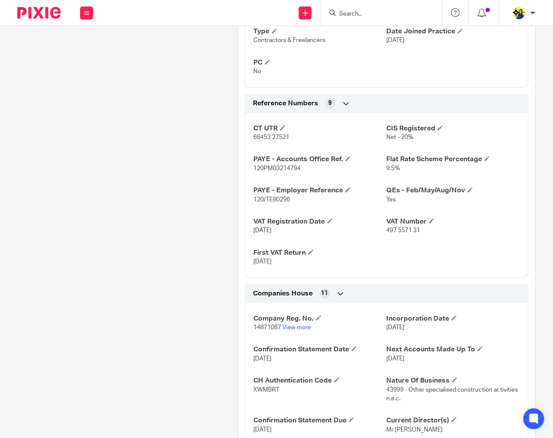
click at [195, 203] on div "Client contacts Paul Sewell (Cable Puller) 07411 831 111 paulsewell1977@gmail.c…" at bounding box center [117, 40] width 220 height 1050
drag, startPoint x: 246, startPoint y: 330, endPoint x: 278, endPoint y: 335, distance: 32.4
click at [278, 335] on div "Company Reg. No. 14871087 View more Incorporation Date 16 May 2023 Confirmation…" at bounding box center [387, 402] width 284 height 211
copy span "14871087"
click at [180, 104] on div "Client contacts Paul Sewell (Cable Puller) 07411 831 111 paulsewell1977@gmail.c…" at bounding box center [117, 40] width 220 height 1050
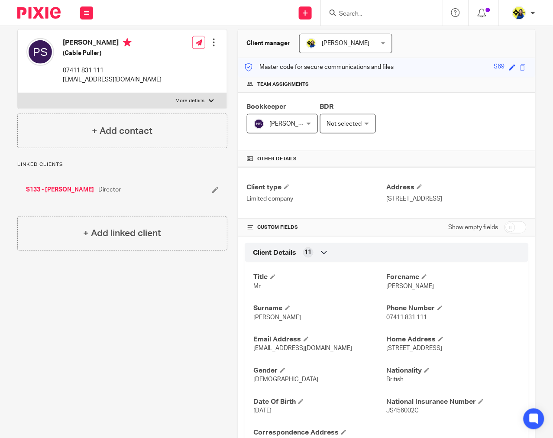
scroll to position [0, 0]
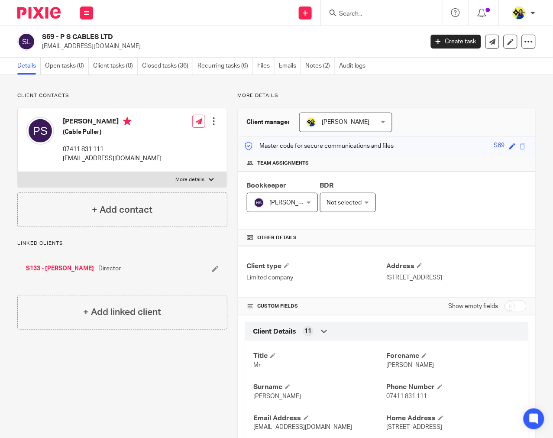
click at [305, 69] on ul "Details Open tasks (0) Client tasks (0) Closed tasks (36) Recurring tasks (6) F…" at bounding box center [195, 66] width 357 height 17
click at [318, 67] on link "Notes (2)" at bounding box center [319, 66] width 29 height 17
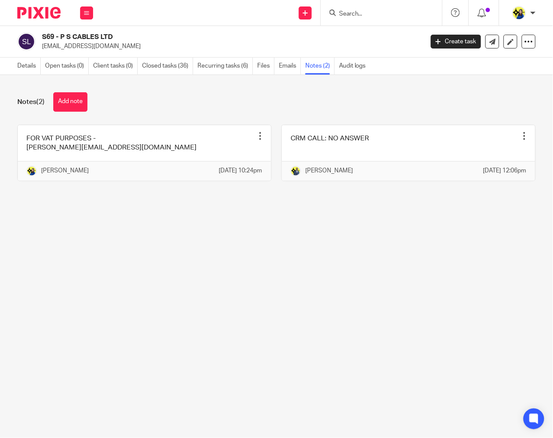
drag, startPoint x: 0, startPoint y: 0, endPoint x: 104, endPoint y: 101, distance: 144.8
click at [131, 101] on div "Notes (2) Add note" at bounding box center [276, 101] width 518 height 19
click at [87, 102] on button "Add note" at bounding box center [70, 101] width 34 height 19
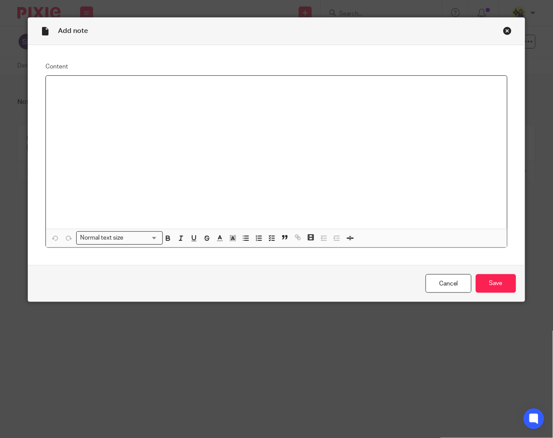
click at [268, 143] on div at bounding box center [276, 152] width 461 height 153
click at [501, 283] on input "Save" at bounding box center [496, 283] width 40 height 19
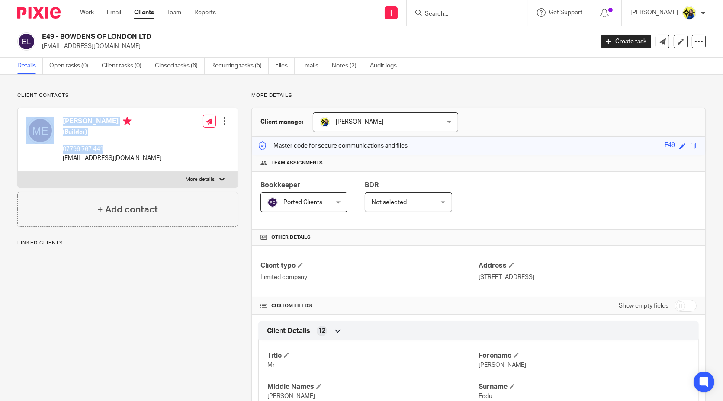
drag, startPoint x: 55, startPoint y: 145, endPoint x: 118, endPoint y: 145, distance: 62.8
click at [121, 145] on div "[PERSON_NAME] (Builder) 07796 767 441 [EMAIL_ADDRESS][DOMAIN_NAME]" at bounding box center [93, 140] width 135 height 55
click at [107, 147] on p "07796 767 441" at bounding box center [112, 149] width 99 height 9
drag, startPoint x: 105, startPoint y: 148, endPoint x: 61, endPoint y: 150, distance: 44.6
click at [61, 150] on div "[PERSON_NAME] (Builder) 07796 767 441 [EMAIL_ADDRESS][DOMAIN_NAME]" at bounding box center [93, 140] width 135 height 55
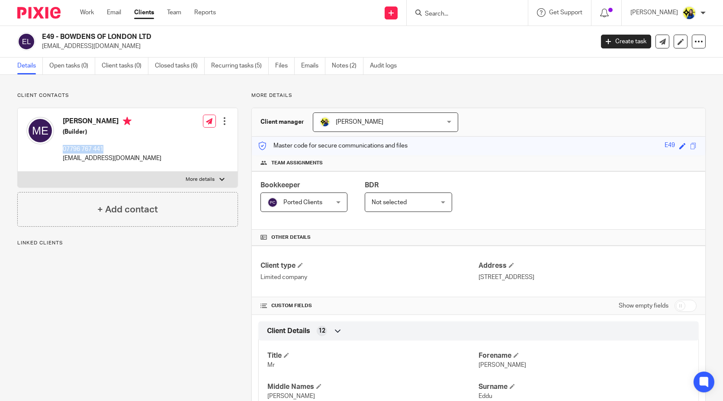
copy p "07796 767 441"
click at [90, 102] on div "Client contacts [PERSON_NAME] (Builder) 07796 767 441 [EMAIL_ADDRESS][DOMAIN_NA…" at bounding box center [127, 159] width 221 height 135
drag, startPoint x: 42, startPoint y: 44, endPoint x: 132, endPoint y: 49, distance: 90.6
click at [132, 49] on div "E49 - BOWDENS OF LONDON LTD [EMAIL_ADDRESS][DOMAIN_NAME]" at bounding box center [302, 41] width 571 height 18
copy p "[EMAIL_ADDRESS][DOMAIN_NAME]"
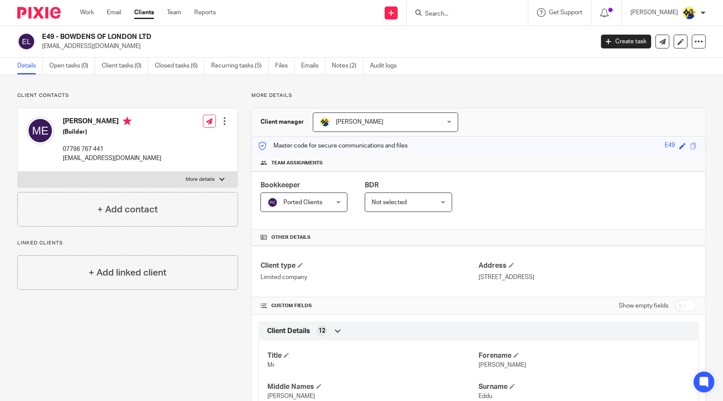
click at [495, 15] on input "Search" at bounding box center [463, 14] width 78 height 8
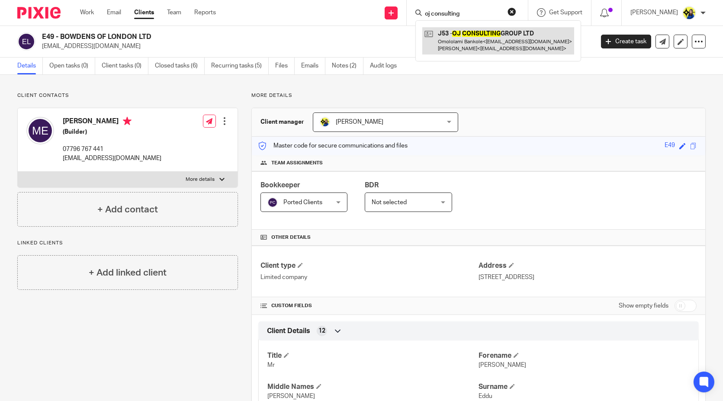
type input "oj consulting"
click at [538, 38] on link at bounding box center [498, 40] width 152 height 27
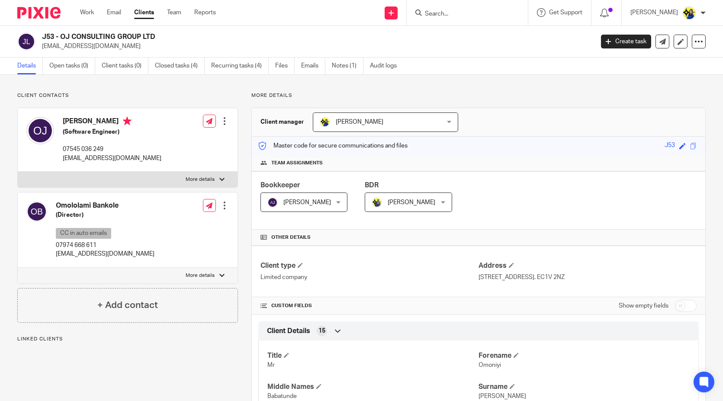
click at [113, 95] on p "Client contacts" at bounding box center [127, 95] width 221 height 7
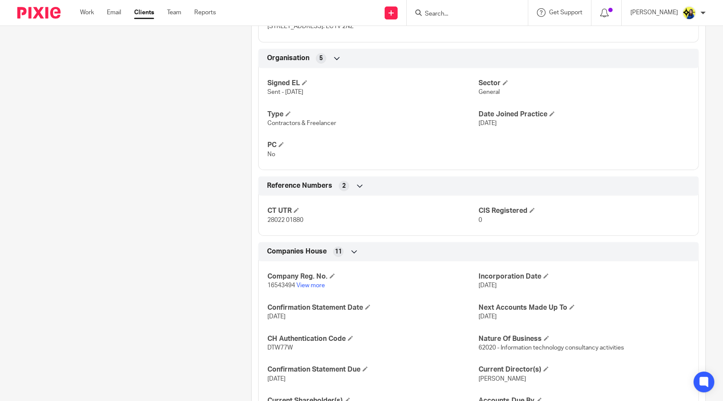
scroll to position [577, 0]
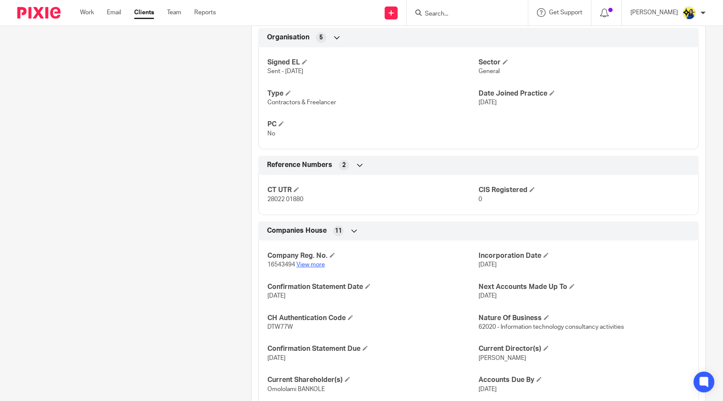
click at [317, 257] on h4 "Company Reg. No." at bounding box center [373, 255] width 211 height 9
click at [316, 262] on link "View more" at bounding box center [311, 265] width 29 height 6
